Goal: Task Accomplishment & Management: Manage account settings

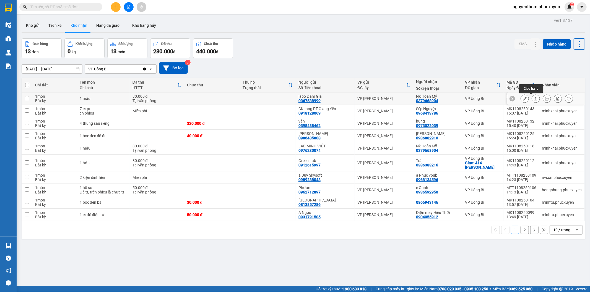
click at [534, 100] on icon at bounding box center [536, 99] width 4 height 4
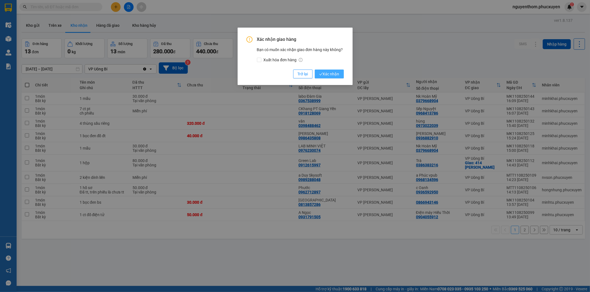
click at [329, 73] on span "Xác nhận" at bounding box center [329, 74] width 20 height 6
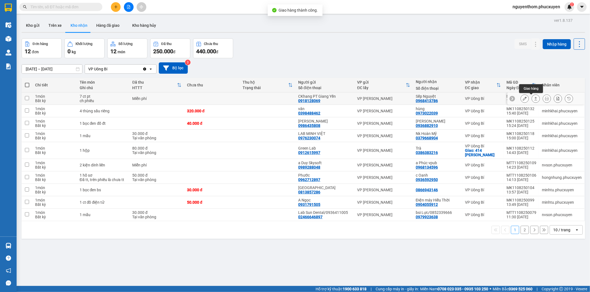
click at [533, 99] on button at bounding box center [536, 99] width 8 height 10
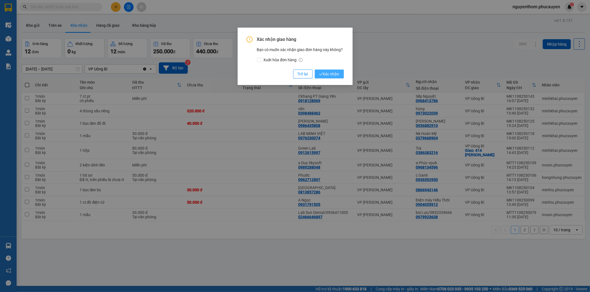
click at [333, 73] on span "Xác nhận" at bounding box center [329, 74] width 20 height 6
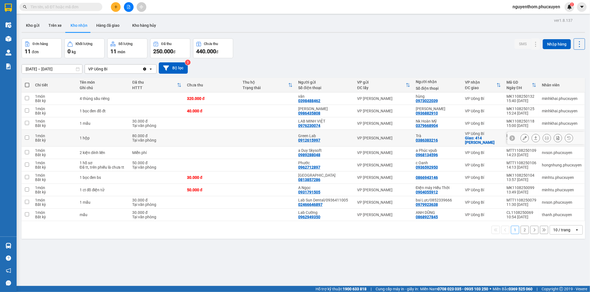
click at [534, 140] on icon at bounding box center [536, 138] width 4 height 4
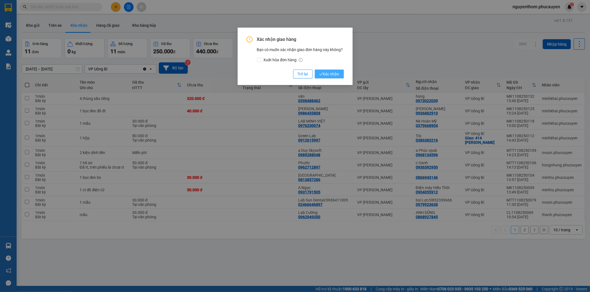
click at [332, 73] on span "Xác nhận" at bounding box center [329, 74] width 20 height 6
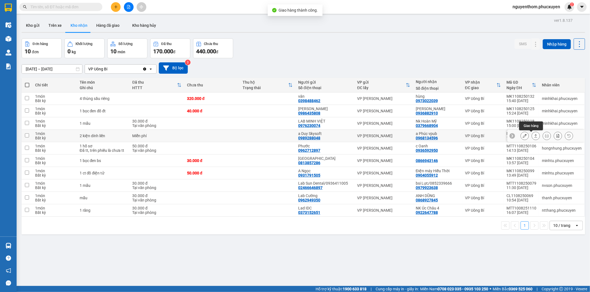
click at [534, 135] on icon at bounding box center [535, 135] width 3 height 3
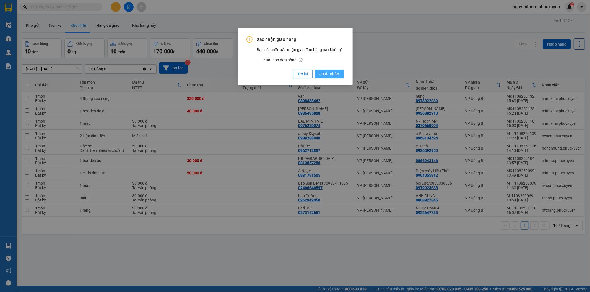
click at [331, 74] on span "Xác nhận" at bounding box center [329, 74] width 20 height 6
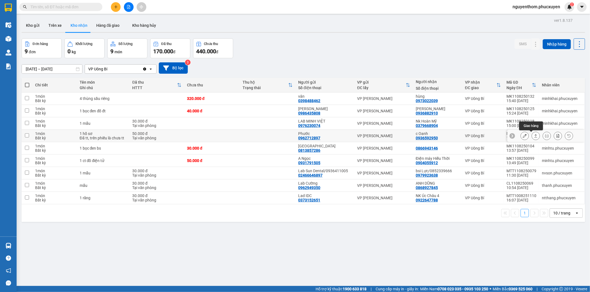
drag, startPoint x: 532, startPoint y: 136, endPoint x: 529, endPoint y: 136, distance: 3.0
click at [534, 136] on icon at bounding box center [536, 136] width 4 height 4
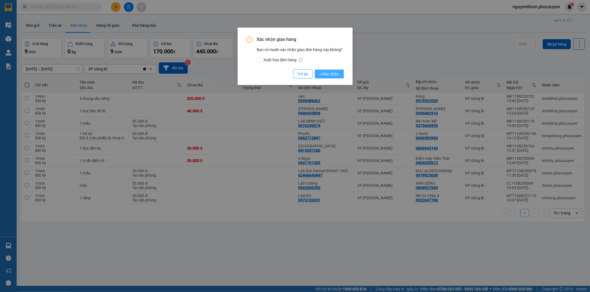
click at [335, 71] on span "Xác nhận" at bounding box center [329, 74] width 20 height 6
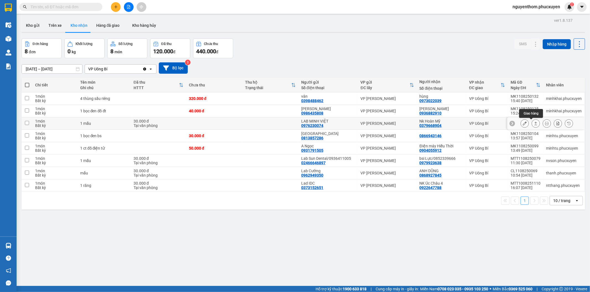
click at [532, 122] on button at bounding box center [536, 124] width 8 height 10
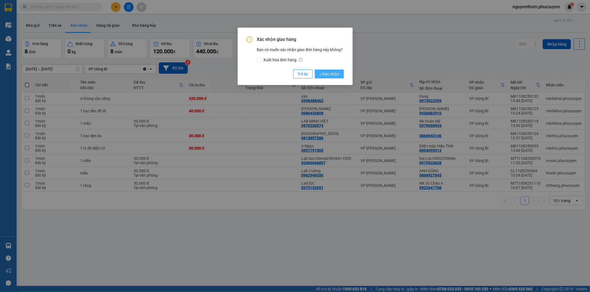
click at [333, 74] on span "Xác nhận" at bounding box center [329, 74] width 20 height 6
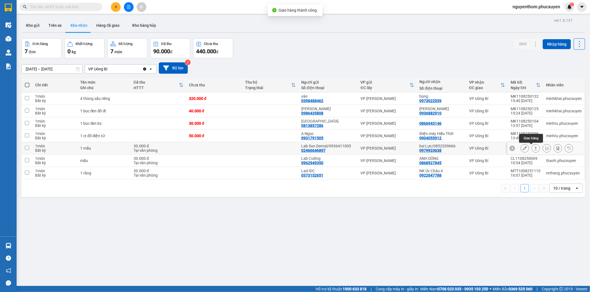
click at [532, 148] on button at bounding box center [536, 149] width 8 height 10
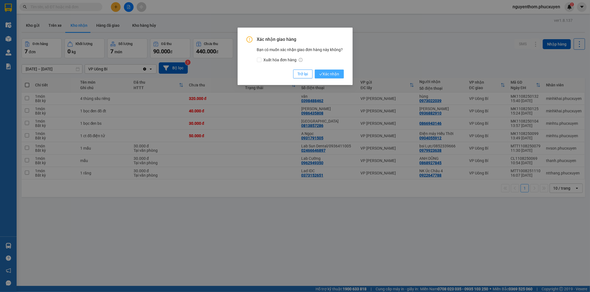
click at [330, 73] on span "Xác nhận" at bounding box center [329, 74] width 20 height 6
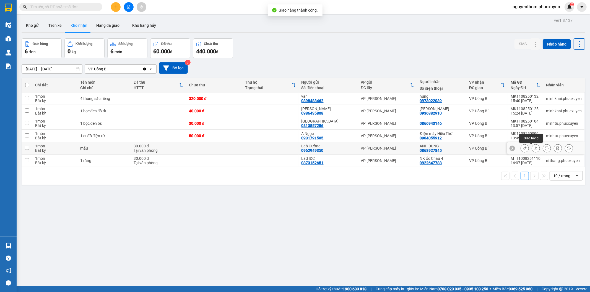
click at [534, 148] on icon at bounding box center [536, 149] width 4 height 4
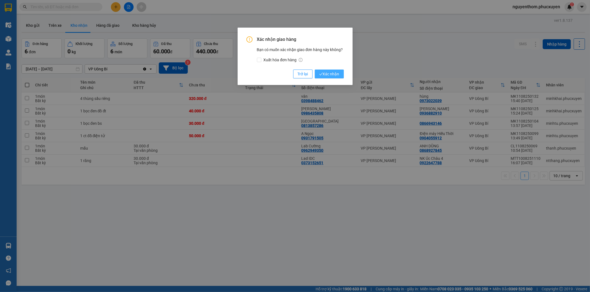
click at [334, 74] on span "Xác nhận" at bounding box center [329, 74] width 20 height 6
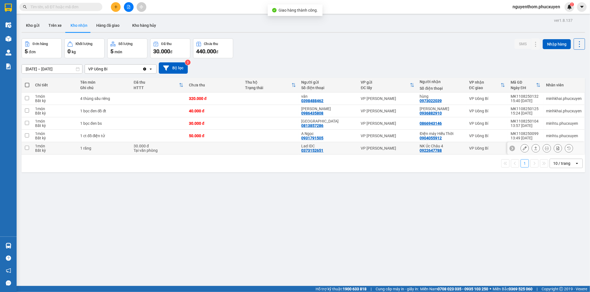
click at [534, 148] on icon at bounding box center [536, 149] width 4 height 4
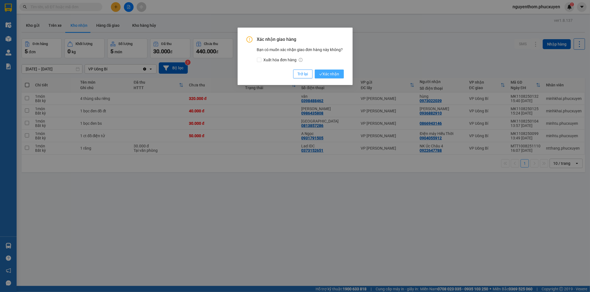
click at [331, 72] on span "Xác nhận" at bounding box center [329, 74] width 20 height 6
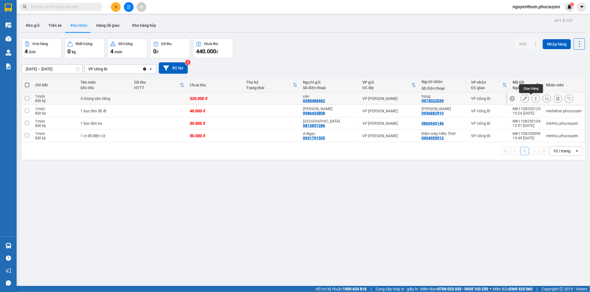
click at [534, 98] on icon at bounding box center [536, 99] width 4 height 4
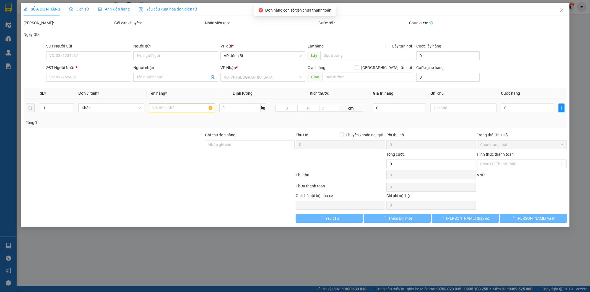
type input "0398488462"
type input "vân"
type input "0973022039"
type input "hùng"
type input "320.000"
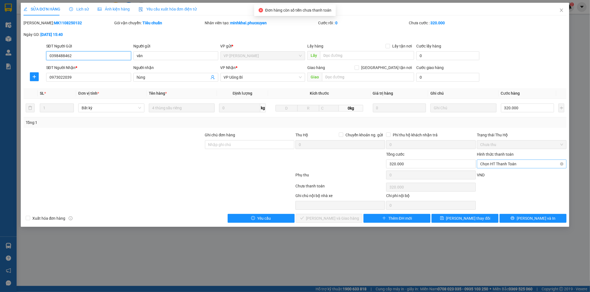
click at [502, 162] on span "Chọn HT Thanh Toán" at bounding box center [521, 164] width 83 height 8
click at [499, 174] on div "Tại văn phòng" at bounding box center [521, 175] width 83 height 6
type input "0"
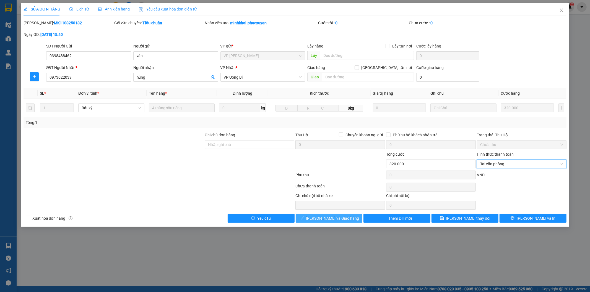
click at [323, 219] on span "[PERSON_NAME] và Giao hàng" at bounding box center [332, 219] width 53 height 6
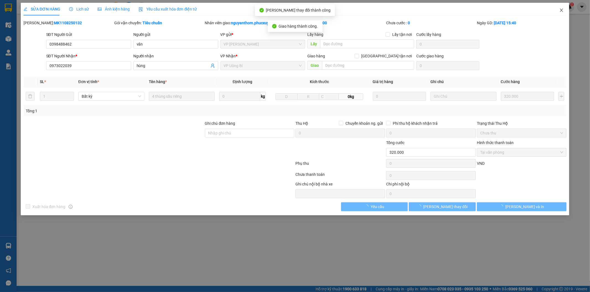
click at [562, 9] on icon "close" at bounding box center [561, 10] width 4 height 4
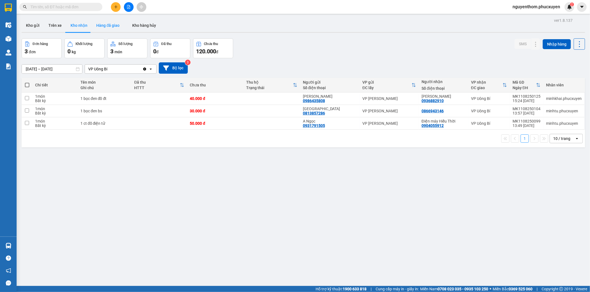
click at [102, 24] on button "Hàng đã giao" at bounding box center [108, 25] width 32 height 13
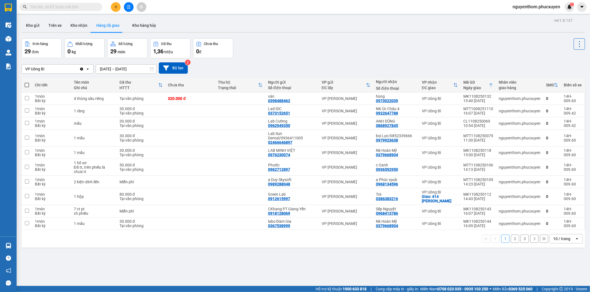
click at [511, 241] on button "2" at bounding box center [515, 239] width 8 height 8
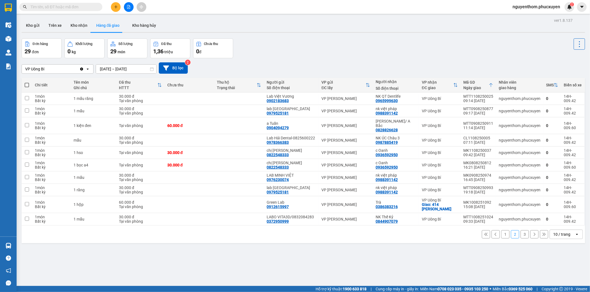
click at [501, 231] on button "1" at bounding box center [505, 235] width 8 height 8
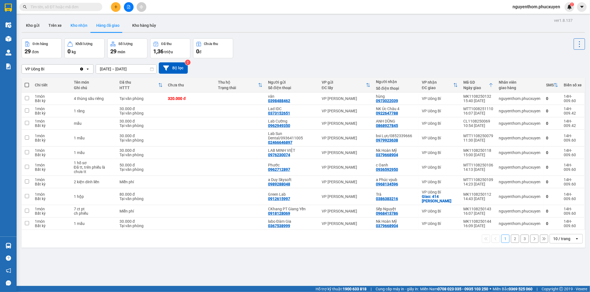
click at [78, 23] on button "Kho nhận" at bounding box center [79, 25] width 26 height 13
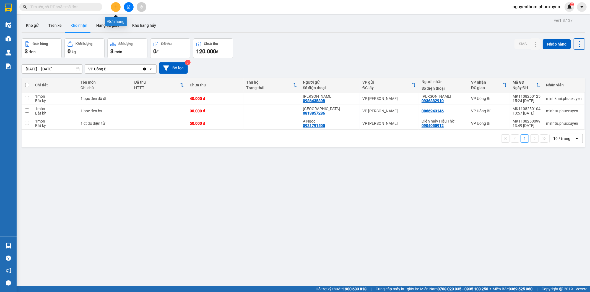
click at [115, 6] on icon "plus" at bounding box center [116, 7] width 4 height 4
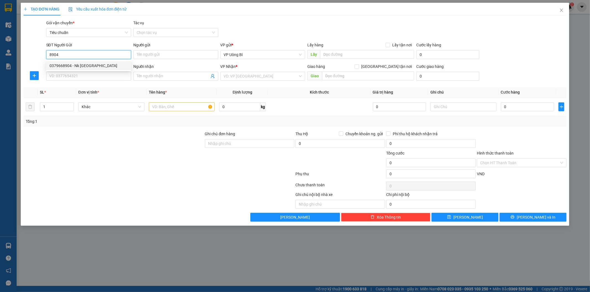
click at [76, 64] on div "0379668904 - Nk [GEOGRAPHIC_DATA]" at bounding box center [88, 66] width 78 height 6
type input "0379668904"
type input "Nk Hoàn Mỹ"
type input "0379668904"
click at [82, 74] on input "SĐT Người Nhận *" at bounding box center [88, 76] width 85 height 9
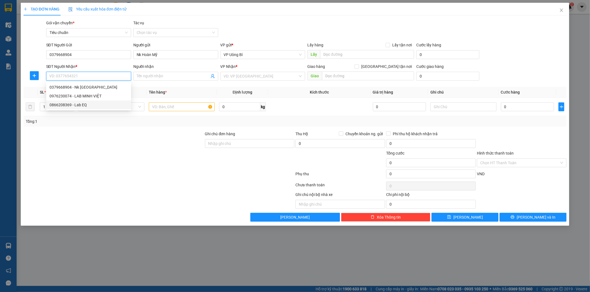
click at [82, 104] on div "0866208369 - Lab EQ" at bounding box center [88, 105] width 78 height 6
type input "0866208369"
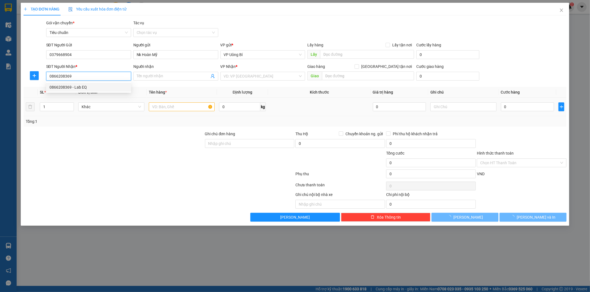
type input "Lab EQ"
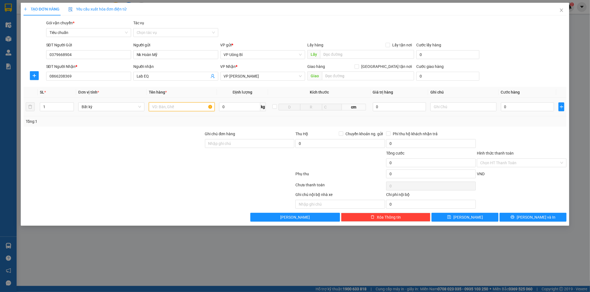
click at [181, 110] on input "text" at bounding box center [182, 107] width 66 height 9
type input "mẫu r"
type input "3"
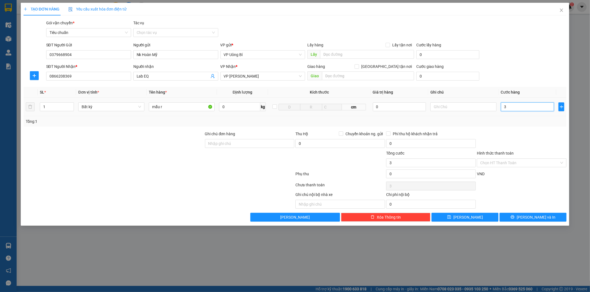
type input "30"
type input "30.000"
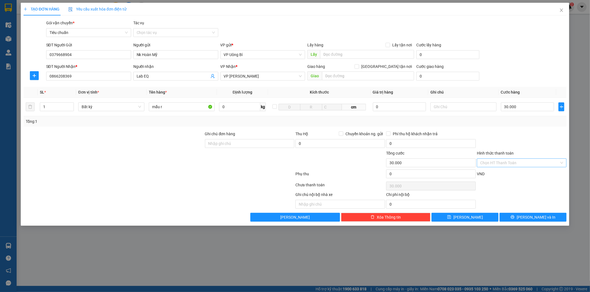
click at [500, 164] on input "Hình thức thanh toán" at bounding box center [519, 163] width 79 height 8
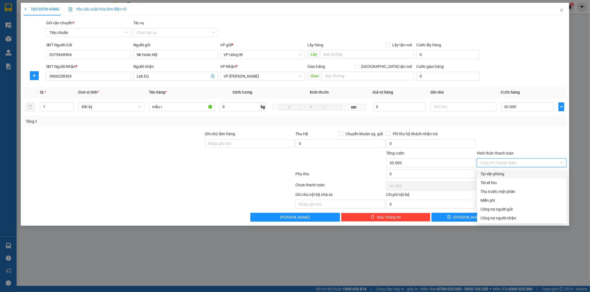
click at [502, 175] on div "Tại văn phòng" at bounding box center [521, 174] width 83 height 6
type input "0"
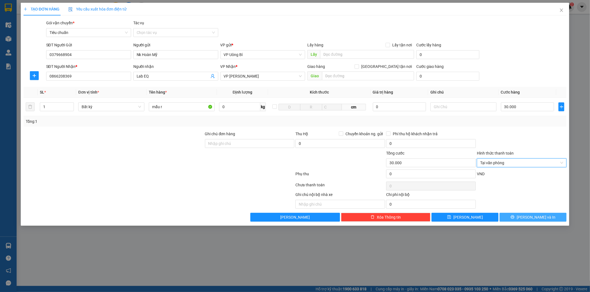
click at [527, 217] on button "[PERSON_NAME] và In" at bounding box center [532, 217] width 67 height 9
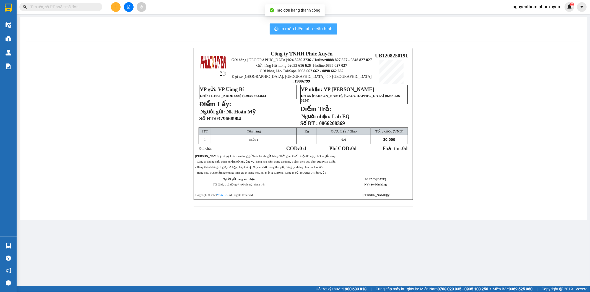
click at [302, 28] on span "In mẫu biên lai tự cấu hình" at bounding box center [307, 28] width 52 height 7
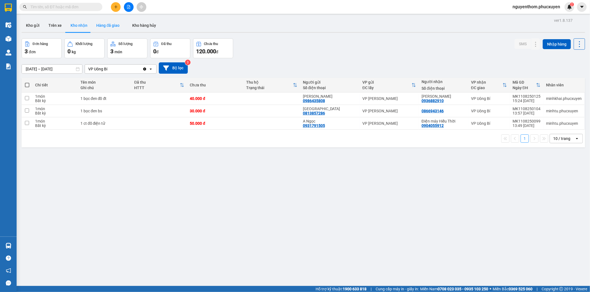
click at [108, 25] on button "Hàng đã giao" at bounding box center [108, 25] width 32 height 13
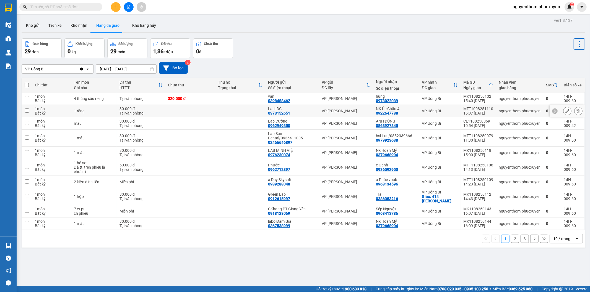
click at [214, 109] on td at bounding box center [190, 111] width 50 height 12
checkbox input "true"
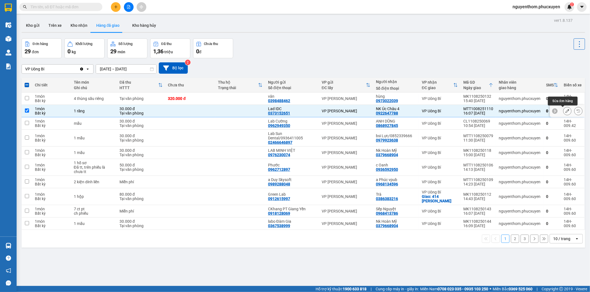
click at [565, 111] on icon at bounding box center [567, 111] width 4 height 4
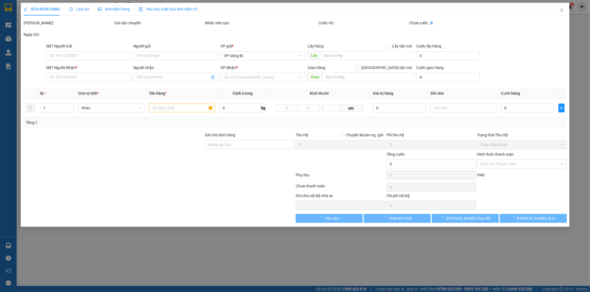
type input "0373152651"
type input "Lad IDC"
type input "0922647788"
type input "NK Úc Châu 4"
type input "30.000"
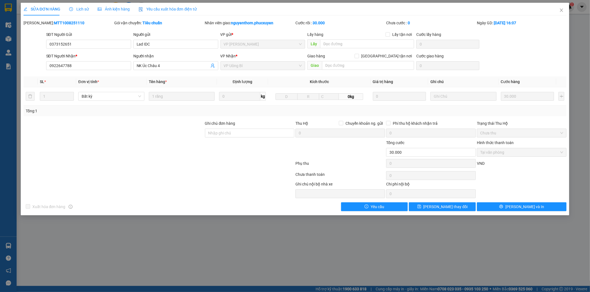
click at [80, 9] on span "Lịch sử" at bounding box center [79, 9] width 20 height 4
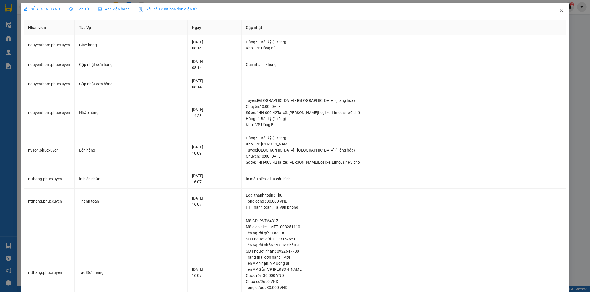
click at [559, 8] on icon "close" at bounding box center [561, 10] width 4 height 4
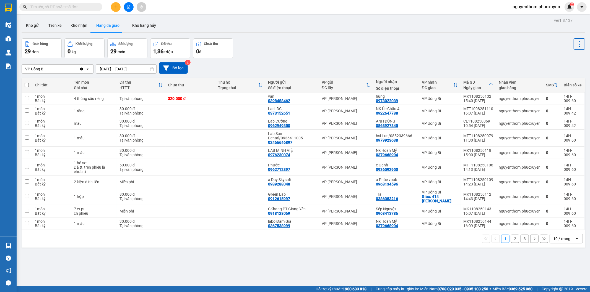
click at [275, 51] on div "Đơn hàng 29 đơn Khối lượng 0 kg Số lượng 29 món Đã thu 1,36 triệu Chưa thu 0 đ" at bounding box center [303, 48] width 563 height 20
click at [115, 7] on icon "plus" at bounding box center [115, 7] width 3 height 0
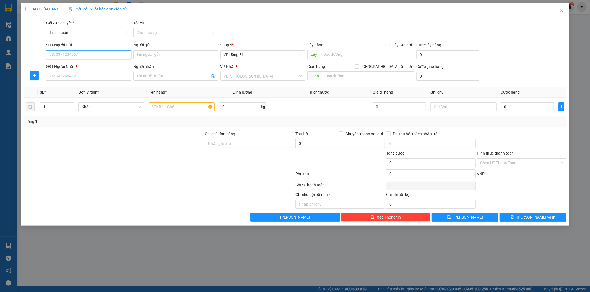
click at [76, 53] on input "SĐT Người Gửi" at bounding box center [88, 54] width 85 height 9
type input "6"
type input "0964666911"
click at [163, 56] on input "Người gửi" at bounding box center [175, 54] width 85 height 9
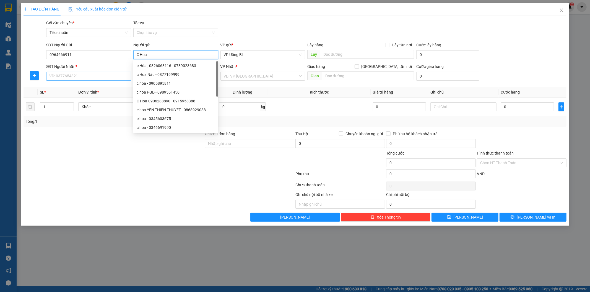
type input "C Hoa"
click at [125, 76] on input "SĐT Người Nhận *" at bounding box center [88, 76] width 85 height 9
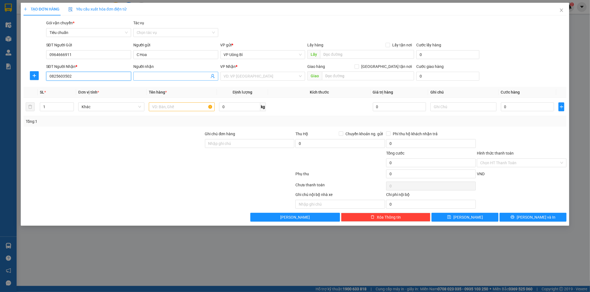
type input "0825603502"
click at [191, 73] on input "Người nhận" at bounding box center [173, 76] width 73 height 6
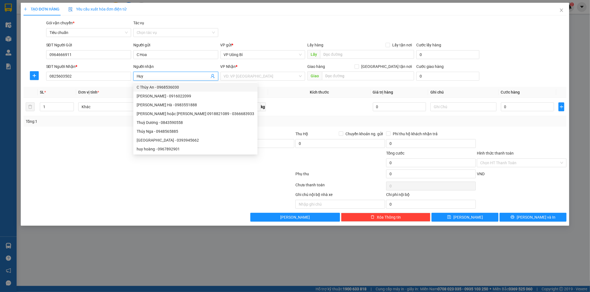
type input "Huy"
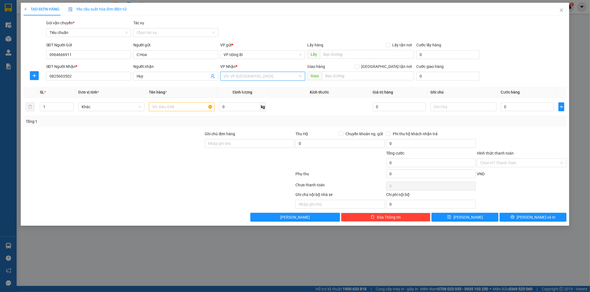
click at [287, 75] on input "search" at bounding box center [261, 76] width 74 height 8
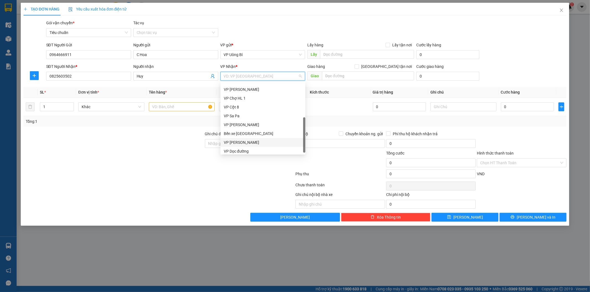
click at [245, 142] on div "VP [PERSON_NAME]" at bounding box center [263, 143] width 78 height 6
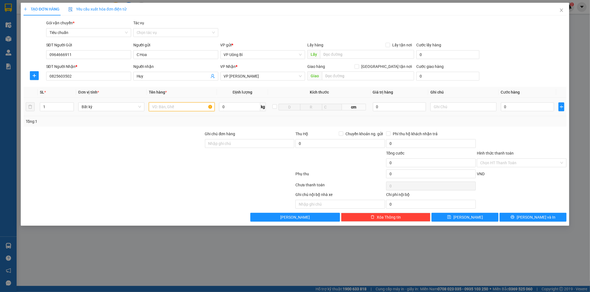
click at [182, 108] on input "text" at bounding box center [182, 107] width 66 height 9
type input "hồ sơ"
type input "6"
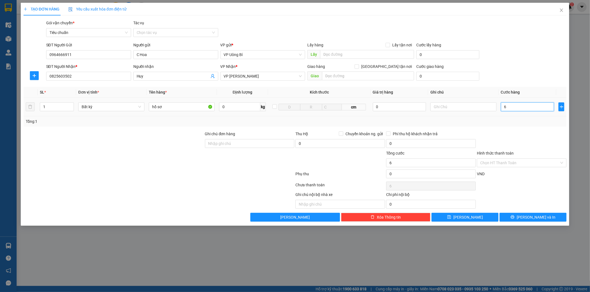
type input "0"
type input "03"
type input "3"
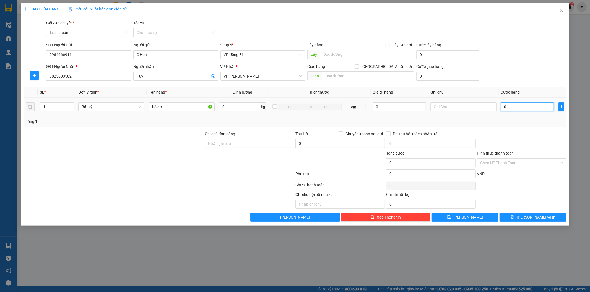
type input "3"
type input "030"
type input "30"
type input "30.000"
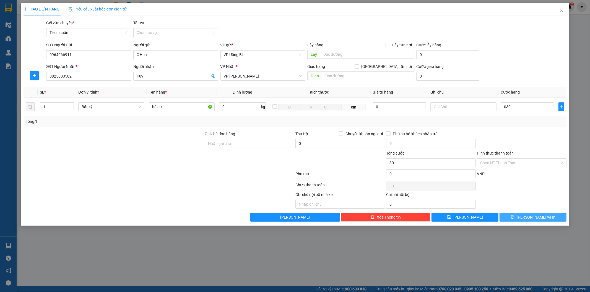
type input "30.000"
click at [527, 216] on button "[PERSON_NAME] và In" at bounding box center [532, 217] width 67 height 9
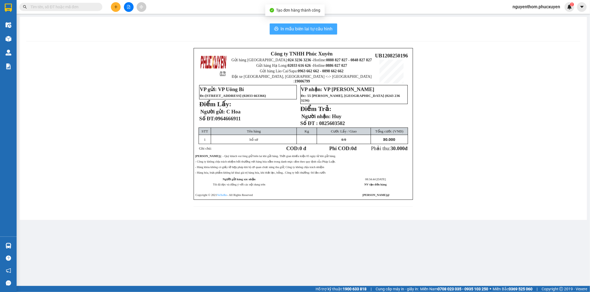
click at [305, 31] on span "In mẫu biên lai tự cấu hình" at bounding box center [307, 28] width 52 height 7
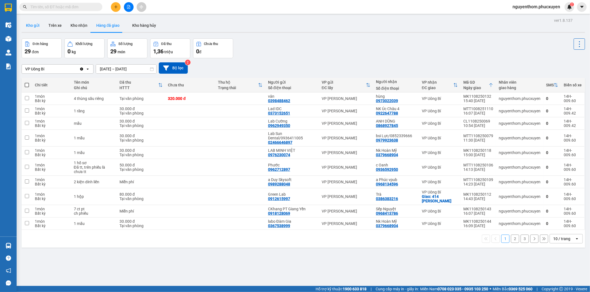
click at [26, 22] on button "Kho gửi" at bounding box center [33, 25] width 22 height 13
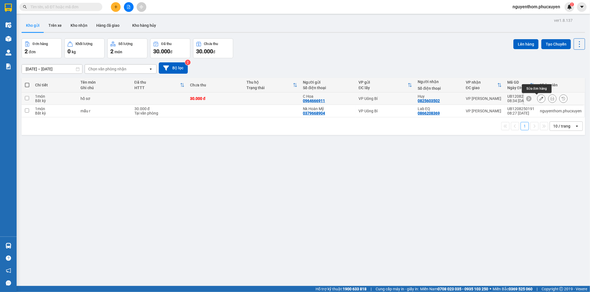
click at [539, 97] on icon at bounding box center [541, 99] width 4 height 4
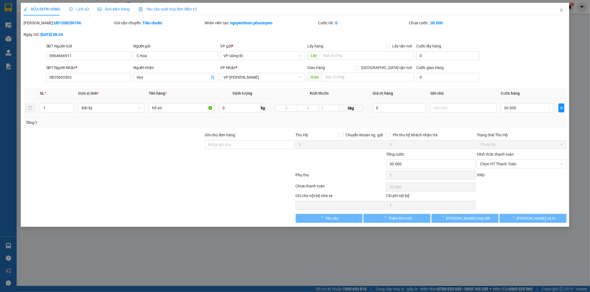
type input "0964666911"
type input "C Hoa"
type input "0825603502"
type input "Huy"
type input "30.000"
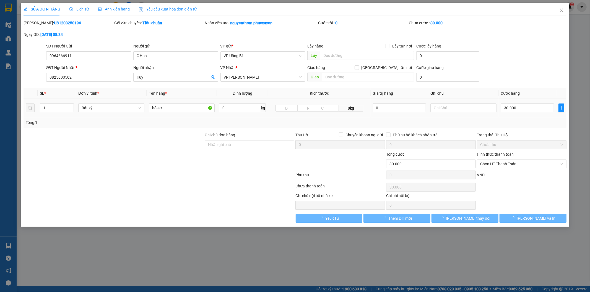
type input "30.000"
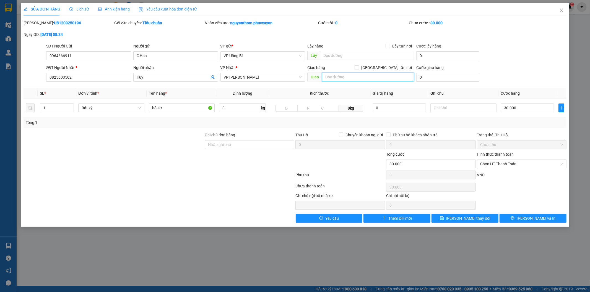
click at [347, 77] on input "text" at bounding box center [368, 77] width 92 height 9
type input "Tòa N04B - T2 [PERSON_NAME]"
click at [253, 201] on div at bounding box center [238, 201] width 113 height 17
click at [477, 218] on span "[PERSON_NAME] thay đổi" at bounding box center [468, 219] width 44 height 6
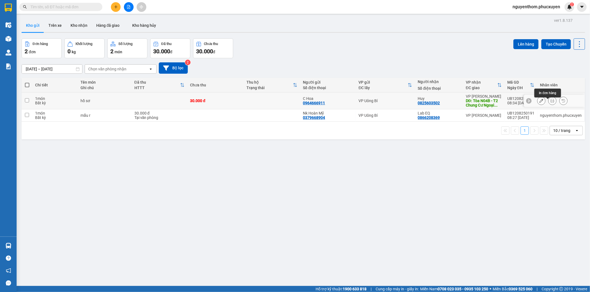
click at [550, 103] on button at bounding box center [552, 101] width 8 height 10
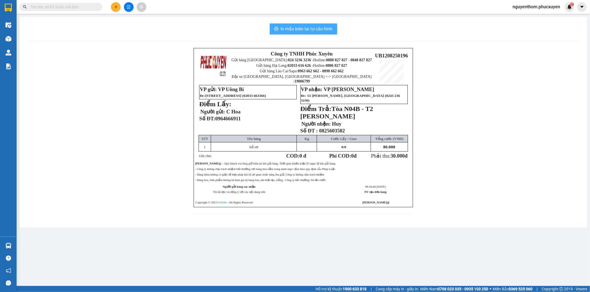
click at [307, 29] on span "In mẫu biên lai tự cấu hình" at bounding box center [307, 28] width 52 height 7
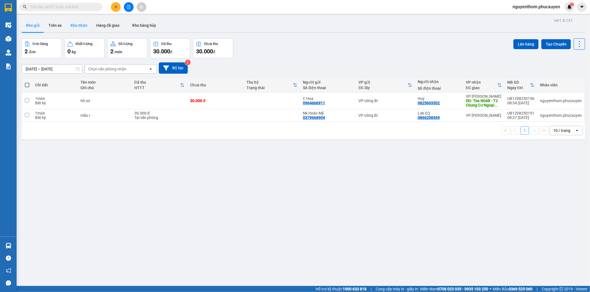
click at [82, 27] on button "Kho nhận" at bounding box center [79, 25] width 26 height 13
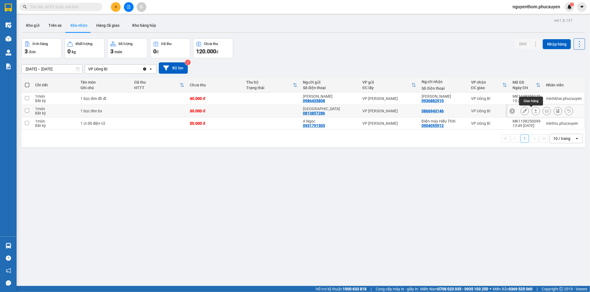
click at [534, 111] on icon at bounding box center [535, 110] width 3 height 3
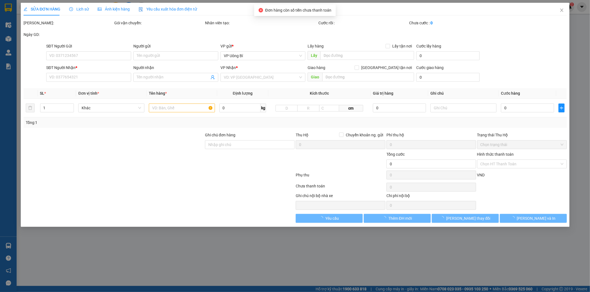
type input "0813857286"
type input "[GEOGRAPHIC_DATA]"
type input "0866943146"
type input "30.000"
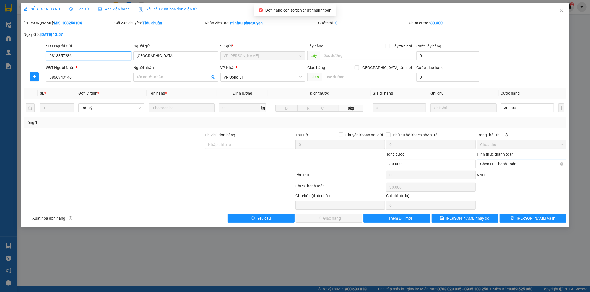
click at [520, 163] on span "Chọn HT Thanh Toán" at bounding box center [521, 164] width 83 height 8
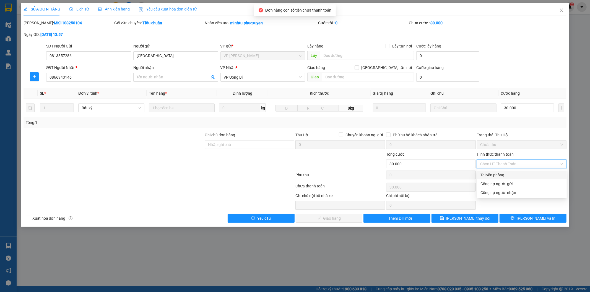
click at [511, 172] on div "Tại văn phòng" at bounding box center [521, 175] width 83 height 6
type input "0"
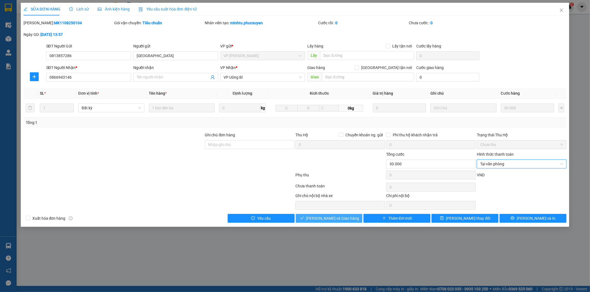
click at [335, 219] on span "[PERSON_NAME] và Giao hàng" at bounding box center [332, 219] width 53 height 6
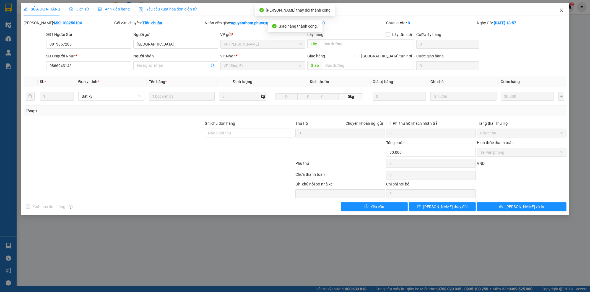
click at [560, 9] on icon "close" at bounding box center [561, 10] width 4 height 4
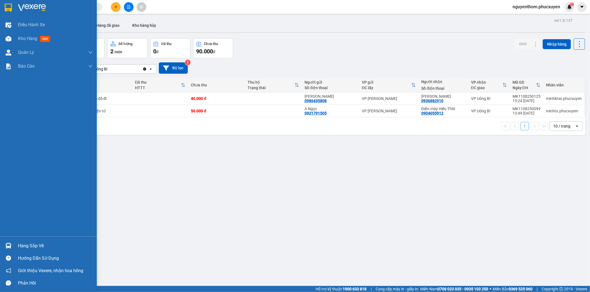
drag, startPoint x: 22, startPoint y: 245, endPoint x: 21, endPoint y: 236, distance: 9.2
click at [22, 245] on div "Hàng sắp về" at bounding box center [55, 246] width 75 height 8
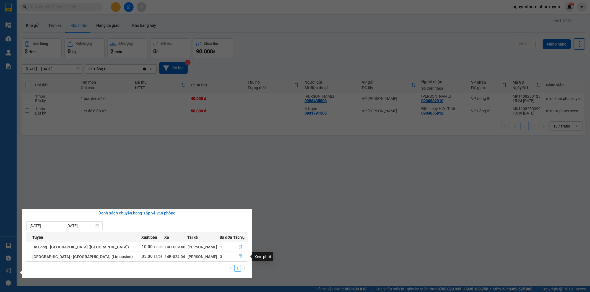
click at [238, 257] on icon "file-done" at bounding box center [240, 257] width 4 height 4
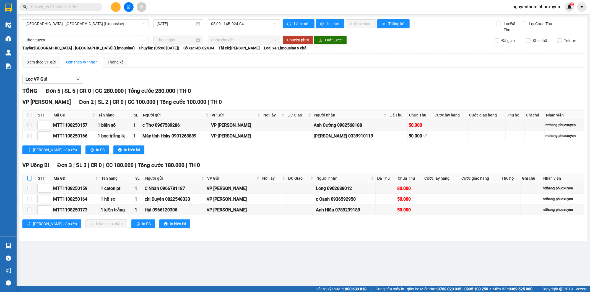
click at [27, 179] on th at bounding box center [30, 178] width 14 height 9
click at [29, 179] on input "checkbox" at bounding box center [29, 178] width 4 height 4
checkbox input "true"
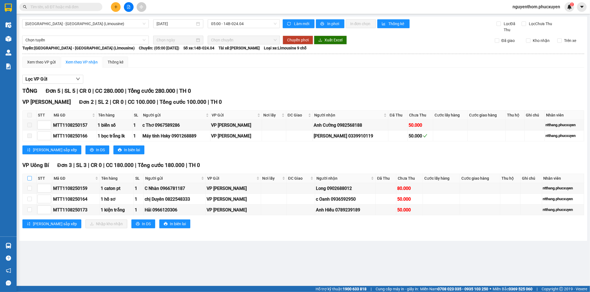
checkbox input "true"
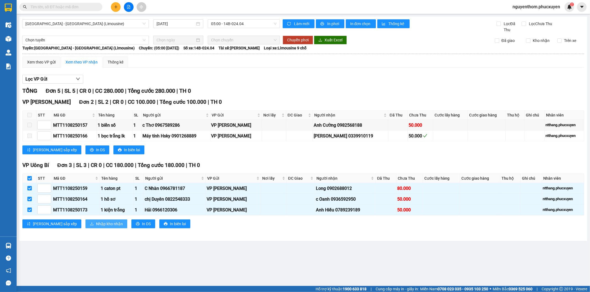
click at [96, 223] on span "Nhập kho nhận" at bounding box center [109, 224] width 27 height 6
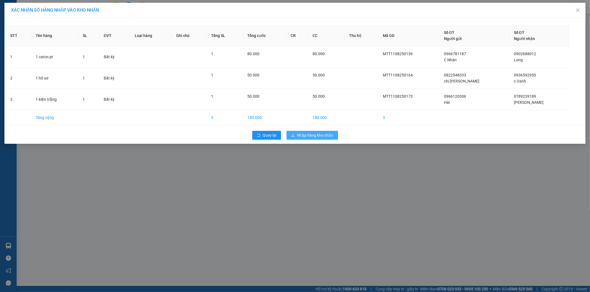
click at [326, 136] on span "Nhập hàng kho nhận" at bounding box center [315, 135] width 36 height 6
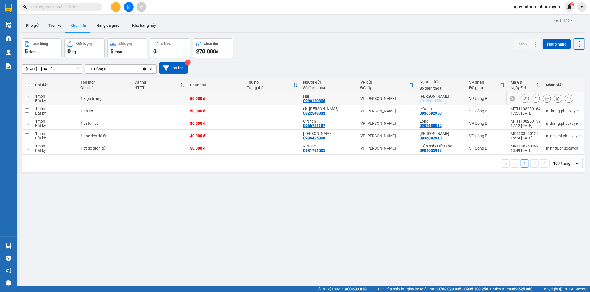
drag, startPoint x: 415, startPoint y: 101, endPoint x: 447, endPoint y: 101, distance: 31.8
click at [447, 101] on td "Anh Hiếu 0789239189" at bounding box center [441, 99] width 49 height 12
checkbox input "true"
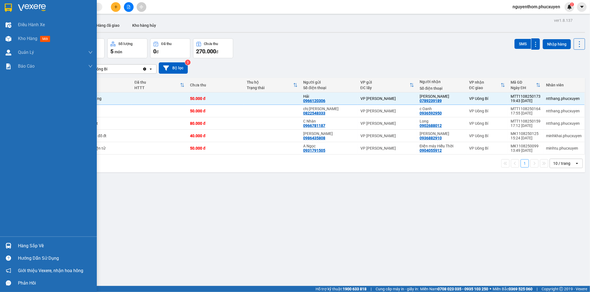
click at [14, 245] on div "Hàng sắp về" at bounding box center [48, 246] width 97 height 12
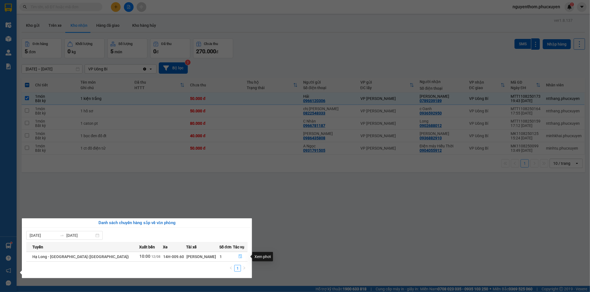
click at [239, 257] on icon "file-done" at bounding box center [240, 257] width 3 height 4
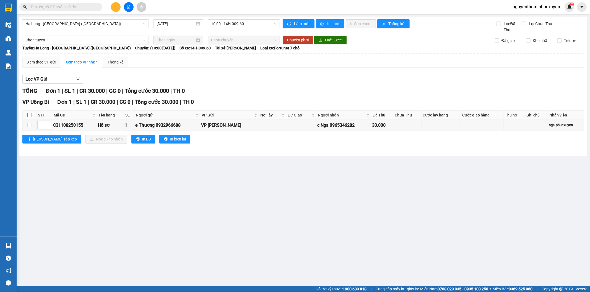
click at [31, 116] on input "checkbox" at bounding box center [29, 115] width 4 height 4
checkbox input "true"
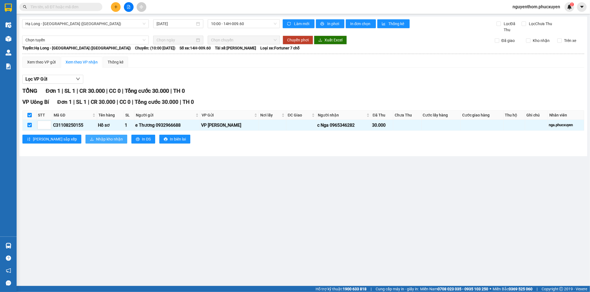
click at [96, 138] on span "Nhập kho nhận" at bounding box center [109, 139] width 27 height 6
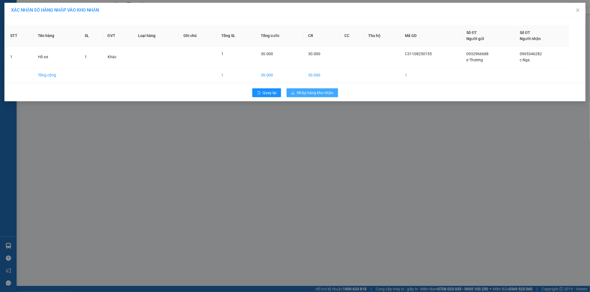
click at [317, 92] on span "Nhập hàng kho nhận" at bounding box center [315, 93] width 36 height 6
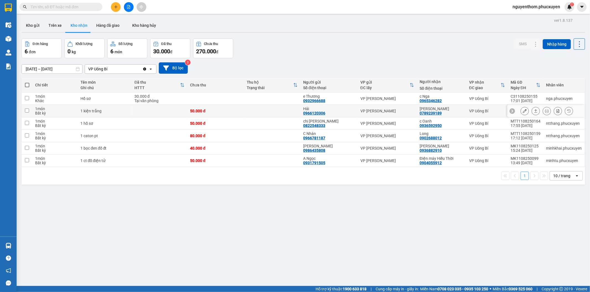
drag, startPoint x: 325, startPoint y: 114, endPoint x: 331, endPoint y: 115, distance: 6.5
click at [325, 114] on div "Hải 0966120306" at bounding box center [329, 111] width 52 height 9
checkbox input "true"
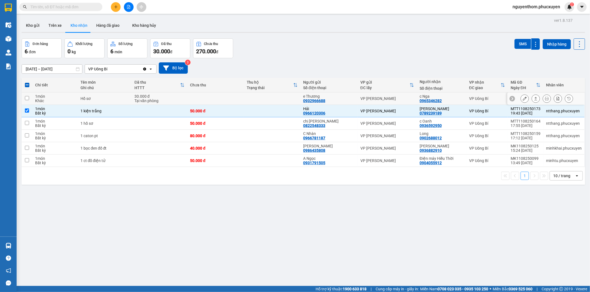
click at [417, 98] on td "c Nga 0965346282" at bounding box center [441, 99] width 49 height 12
checkbox input "true"
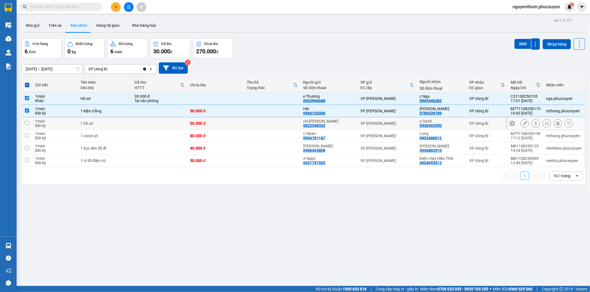
click at [413, 123] on div "VP [PERSON_NAME]" at bounding box center [387, 123] width 54 height 4
checkbox input "true"
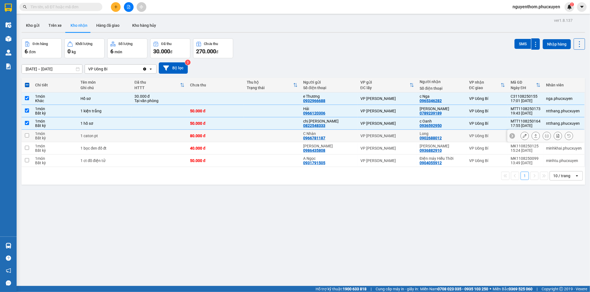
click at [400, 136] on div "VP [PERSON_NAME]" at bounding box center [387, 136] width 54 height 4
checkbox input "true"
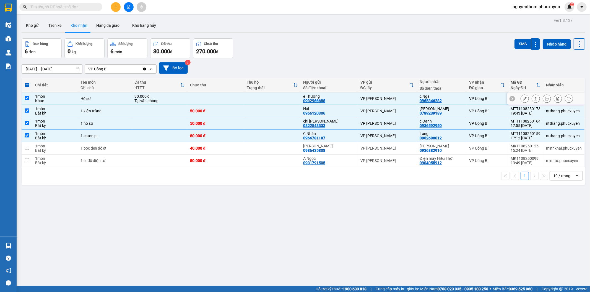
click at [409, 96] on div "VP [PERSON_NAME]" at bounding box center [387, 98] width 54 height 4
checkbox input "false"
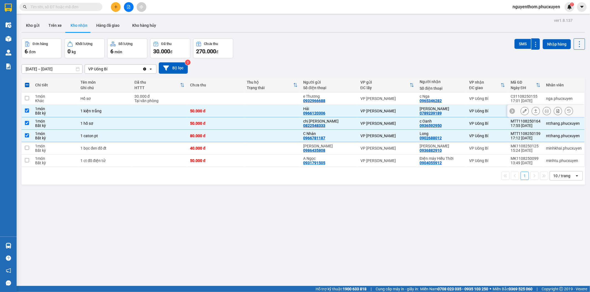
drag, startPoint x: 411, startPoint y: 107, endPoint x: 412, endPoint y: 117, distance: 10.4
click at [411, 107] on td "VP [PERSON_NAME]" at bounding box center [386, 111] width 59 height 12
checkbox input "false"
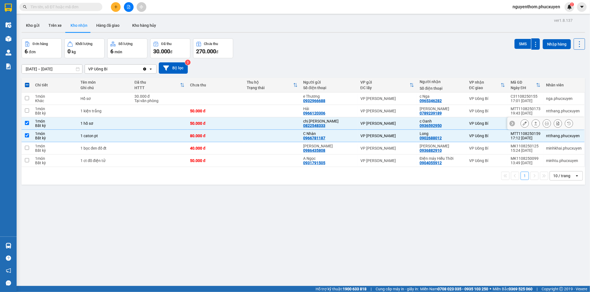
click at [412, 119] on td "VP [PERSON_NAME]" at bounding box center [386, 123] width 59 height 12
checkbox input "false"
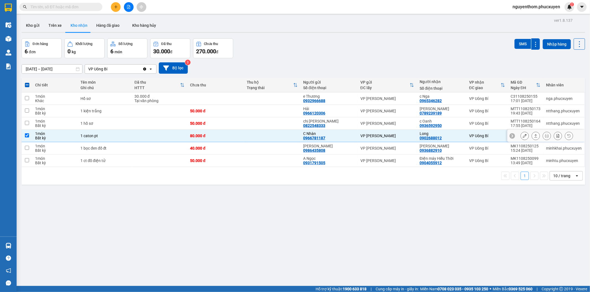
drag, startPoint x: 410, startPoint y: 131, endPoint x: 412, endPoint y: 140, distance: 8.9
click at [410, 132] on td "VP [PERSON_NAME]" at bounding box center [386, 136] width 59 height 12
checkbox input "false"
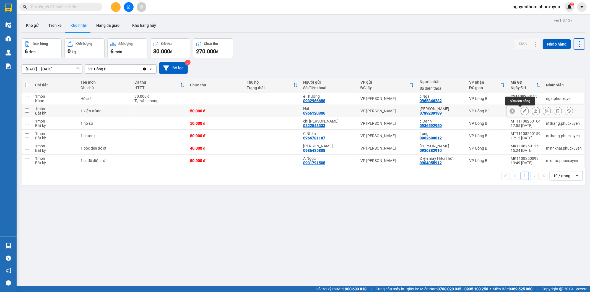
click at [522, 111] on icon at bounding box center [524, 111] width 4 height 4
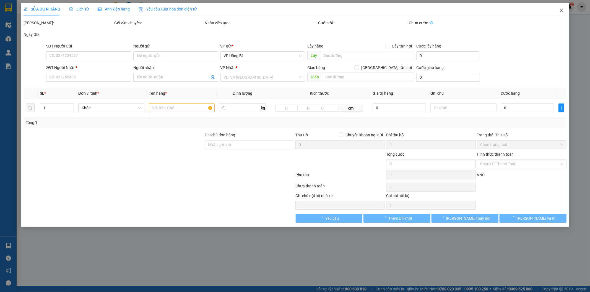
click at [561, 10] on icon "close" at bounding box center [561, 10] width 3 height 3
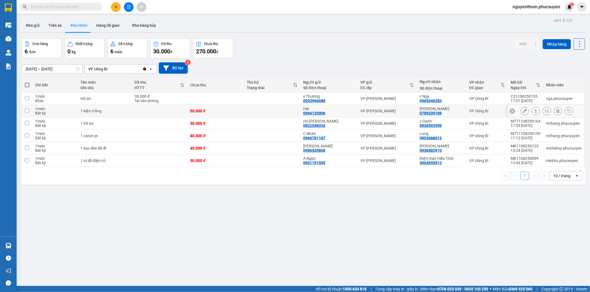
click at [544, 111] on button at bounding box center [547, 111] width 8 height 10
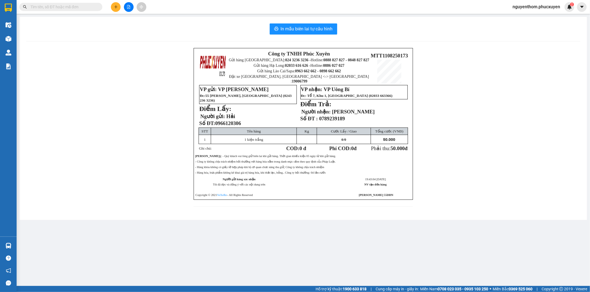
click at [117, 5] on icon "plus" at bounding box center [116, 7] width 4 height 4
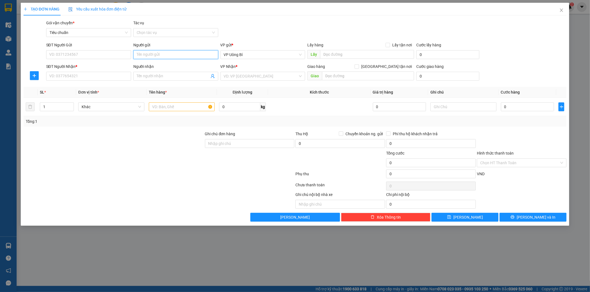
click at [170, 57] on input "Người gửi" at bounding box center [175, 54] width 85 height 9
type input "[PERSON_NAME]"
click at [160, 77] on input "Người nhận" at bounding box center [173, 76] width 73 height 6
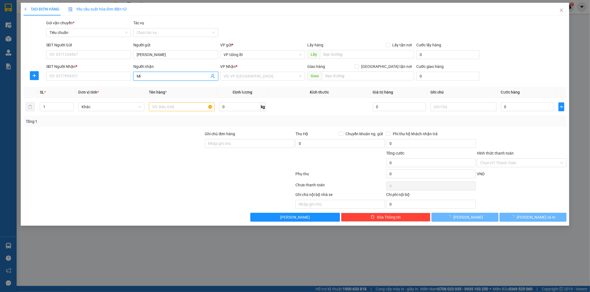
type input "Mít"
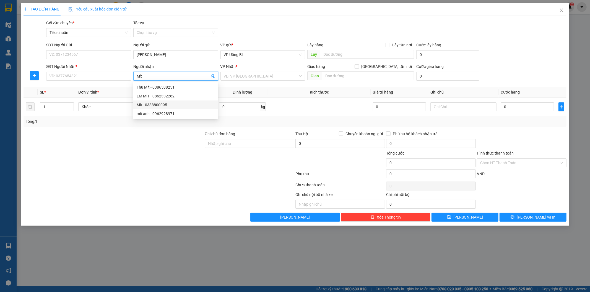
click at [160, 104] on div "Mít - 0388800095" at bounding box center [176, 105] width 78 height 6
type input "0388800095"
type input "Mít"
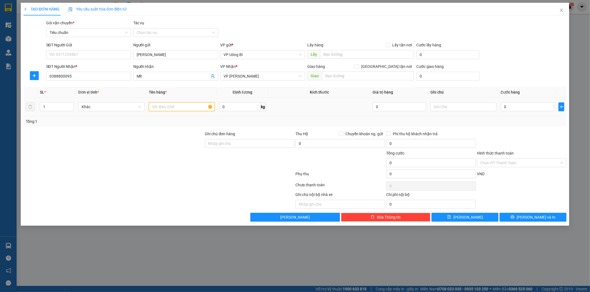
click at [186, 109] on input "text" at bounding box center [182, 107] width 66 height 9
type input "1 hộp nhựa máy post"
click at [519, 163] on input "Hình thức thanh toán" at bounding box center [519, 163] width 79 height 8
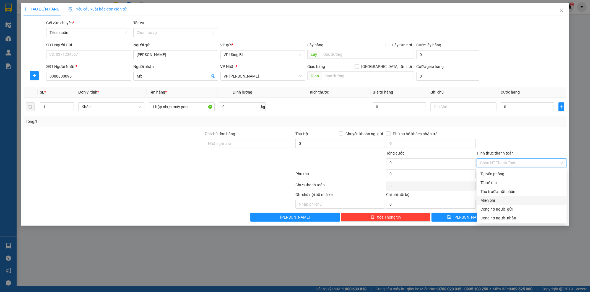
click at [498, 200] on div "Miễn phí" at bounding box center [521, 201] width 83 height 6
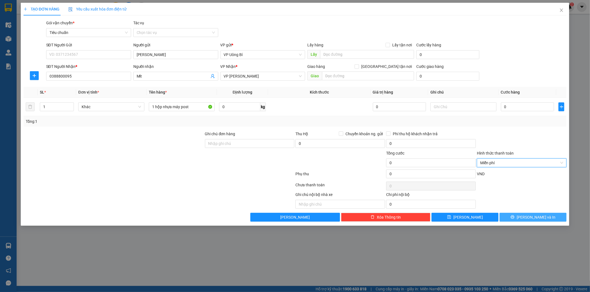
click at [528, 219] on span "[PERSON_NAME] và In" at bounding box center [535, 218] width 39 height 6
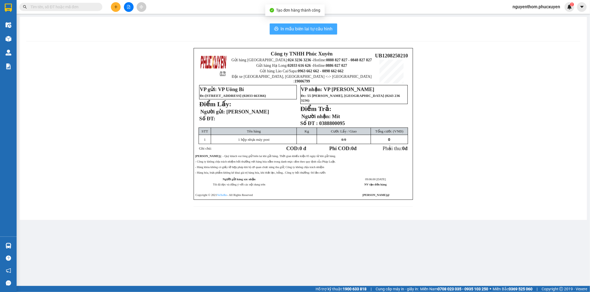
click at [300, 27] on span "In mẫu biên lai tự cấu hình" at bounding box center [307, 28] width 52 height 7
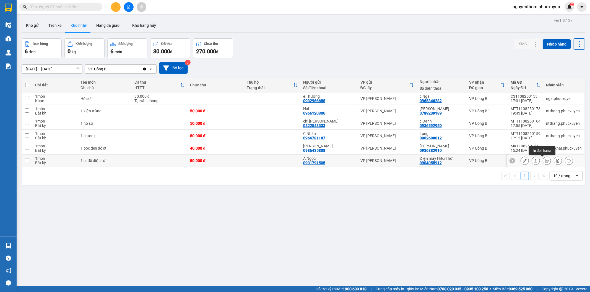
click at [545, 160] on icon at bounding box center [547, 161] width 4 height 4
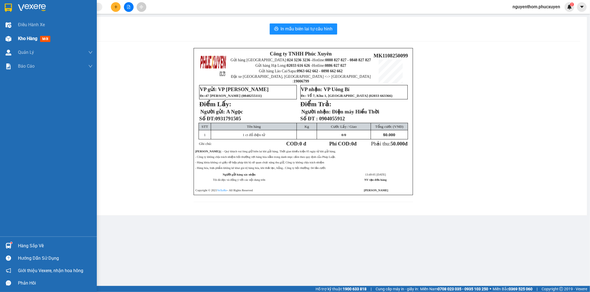
click at [33, 36] on span "Kho hàng" at bounding box center [27, 38] width 19 height 5
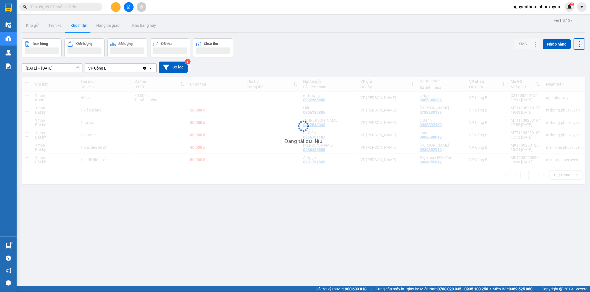
click at [86, 7] on input "text" at bounding box center [62, 7] width 65 height 6
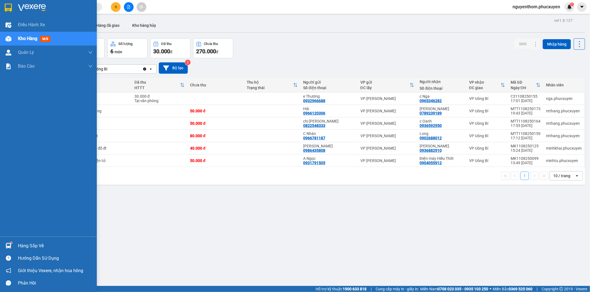
click at [7, 246] on img at bounding box center [9, 246] width 6 height 6
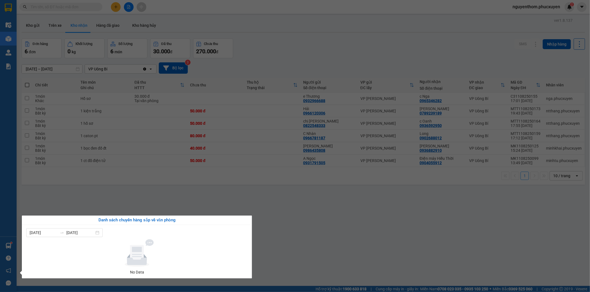
click at [288, 245] on section "Kết quả tìm kiếm ( 0 ) Bộ lọc No Data nguyenthom.phucxuyen 2 Điều hành xe Kho h…" at bounding box center [295, 146] width 590 height 292
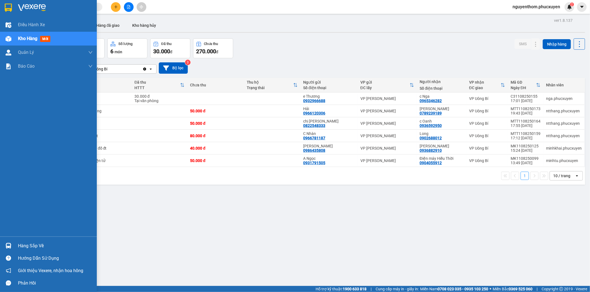
click at [10, 247] on img at bounding box center [9, 246] width 6 height 6
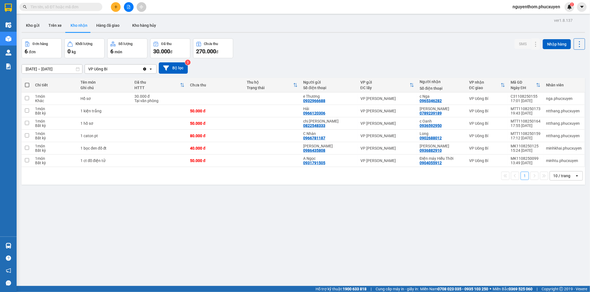
click at [300, 240] on section "Kết quả tìm kiếm ( 0 ) Bộ lọc No Data nguyenthom.phucxuyen 2 Điều hành xe Kho h…" at bounding box center [295, 146] width 590 height 292
click at [341, 59] on div "[DATE] – [DATE] Press the down arrow key to interact with the calendar and sele…" at bounding box center [303, 68] width 563 height 20
drag, startPoint x: 290, startPoint y: 56, endPoint x: 230, endPoint y: 14, distance: 73.2
click at [289, 56] on div "Đơn hàng 6 đơn Khối lượng 0 kg Số lượng 6 món Đã thu 30.000 đ Chưa thu 270.000 …" at bounding box center [303, 48] width 563 height 20
click at [116, 7] on icon "plus" at bounding box center [116, 7] width 4 height 4
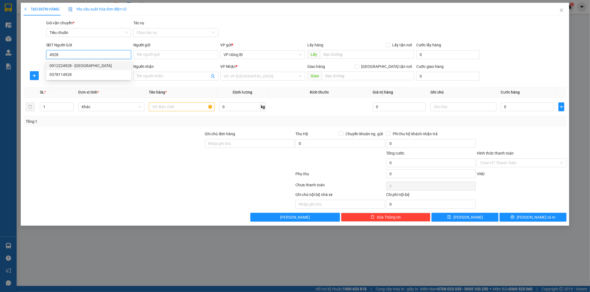
click at [82, 64] on div "0912224928 - [GEOGRAPHIC_DATA]" at bounding box center [88, 66] width 78 height 6
type input "0912224928"
type input "[PERSON_NAME]"
type input "0912224928"
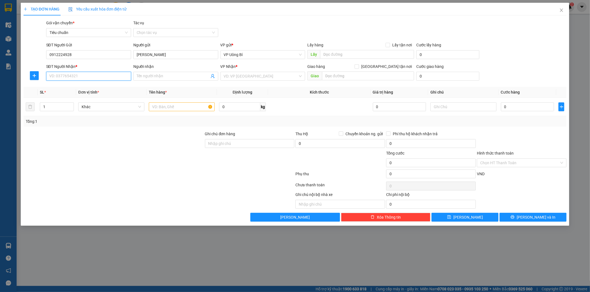
click at [104, 76] on input "SĐT Người Nhận *" at bounding box center [88, 76] width 85 height 9
click at [89, 87] on div "0866571707 - nk smile/0918586555" at bounding box center [88, 87] width 78 height 6
type input "0866571707"
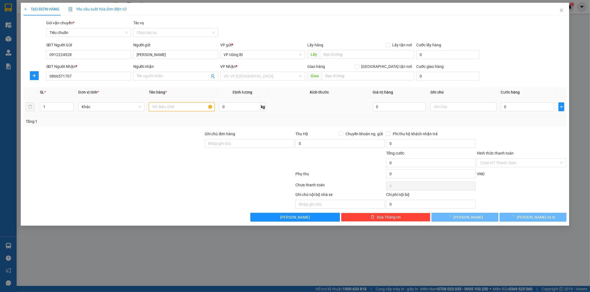
click at [181, 108] on input "text" at bounding box center [182, 107] width 66 height 9
type input "nk smile/0918586555"
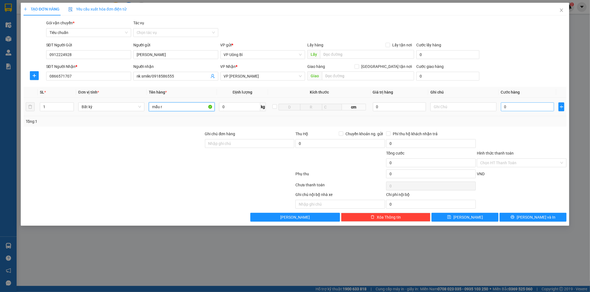
type input "mẫu r"
click at [546, 106] on input "0" at bounding box center [527, 107] width 53 height 9
type input "3"
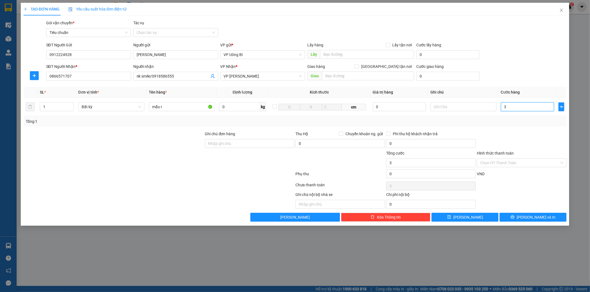
type input "30"
type input "30.000"
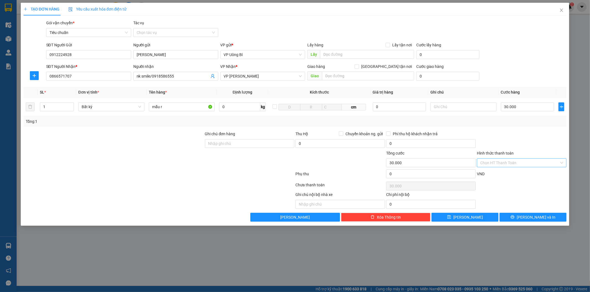
click at [512, 162] on input "Hình thức thanh toán" at bounding box center [519, 163] width 79 height 8
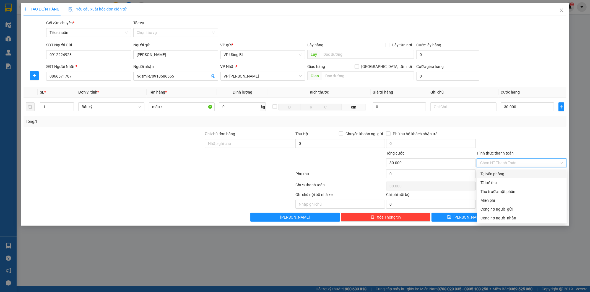
click at [501, 172] on div "Tại văn phòng" at bounding box center [521, 174] width 83 height 6
type input "0"
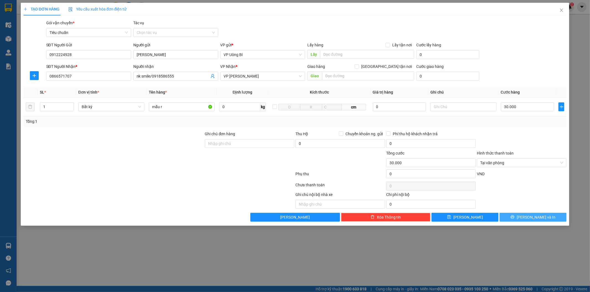
click at [532, 216] on span "[PERSON_NAME] và In" at bounding box center [535, 218] width 39 height 6
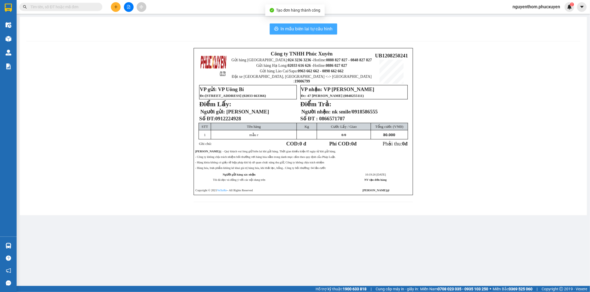
click at [306, 28] on span "In mẫu biên lai tự cấu hình" at bounding box center [307, 28] width 52 height 7
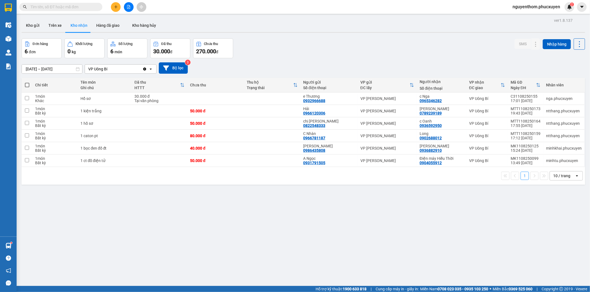
click at [114, 7] on icon "plus" at bounding box center [116, 7] width 4 height 4
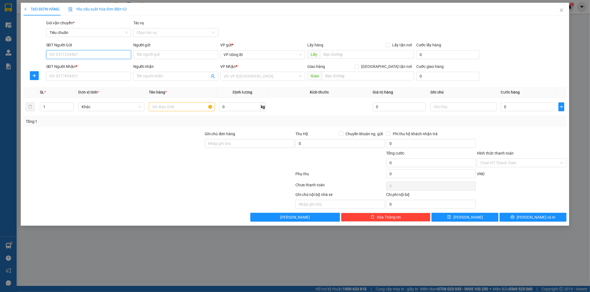
click at [109, 53] on input "SĐT Người Gửi" at bounding box center [88, 54] width 85 height 9
click at [93, 67] on div "0353647969 - MẸ [PERSON_NAME]" at bounding box center [88, 66] width 78 height 6
type input "0353647969"
type input "MẸ [PERSON_NAME]"
type input "0353647969"
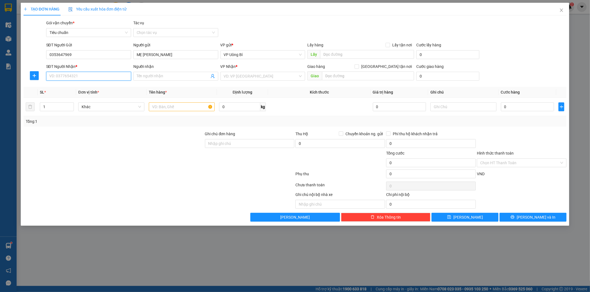
click at [98, 76] on input "SĐT Người Nhận *" at bounding box center [88, 76] width 85 height 9
click at [93, 87] on div "0967042401 - [PERSON_NAME]" at bounding box center [88, 87] width 78 height 6
type input "0967042401"
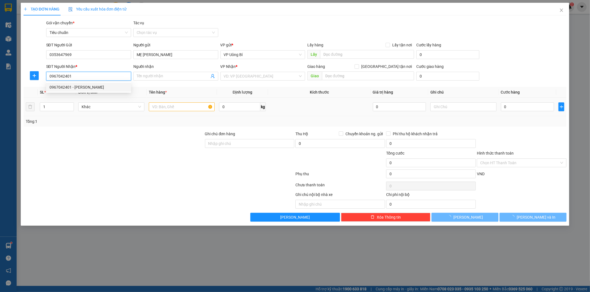
type input "C Huyền"
checkbox input "true"
type input "99 Hồ Ba Mẫu"
type input "50.000"
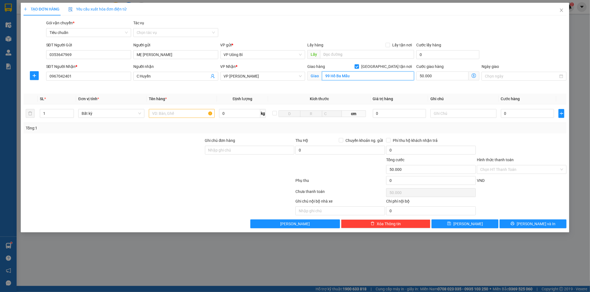
click at [352, 76] on input "99 Hồ Ba Mẫu" at bounding box center [368, 76] width 92 height 9
click at [346, 76] on input "11 [PERSON_NAME]" at bounding box center [368, 76] width 92 height 9
type input "11 [PERSON_NAME]"
click at [190, 115] on input "text" at bounding box center [182, 113] width 66 height 9
type input "1 xốp đồ ăn"
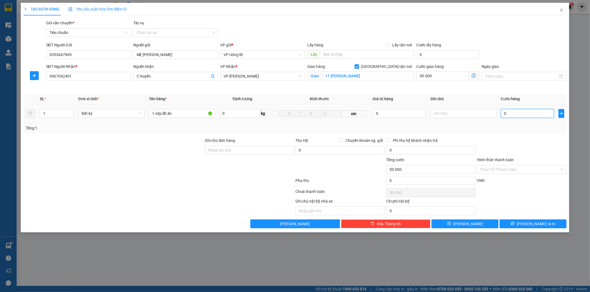
click at [525, 113] on input "0" at bounding box center [527, 113] width 53 height 9
type input "4"
type input "50.004"
type input "40"
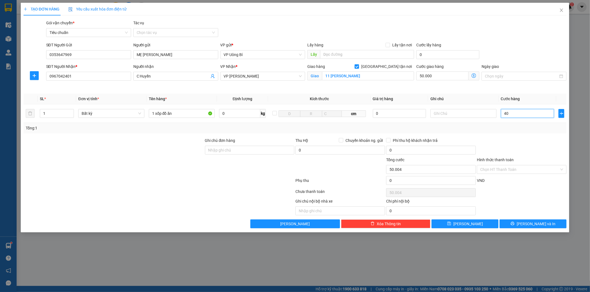
type input "50.040"
type input "40.000"
type input "90.000"
click at [500, 171] on input "Hình thức thanh toán" at bounding box center [519, 170] width 79 height 8
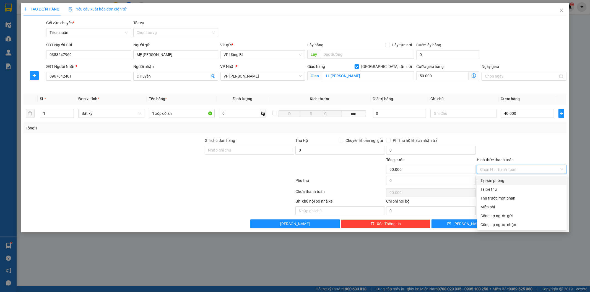
click at [501, 182] on div "Tại văn phòng" at bounding box center [521, 181] width 83 height 6
type input "0"
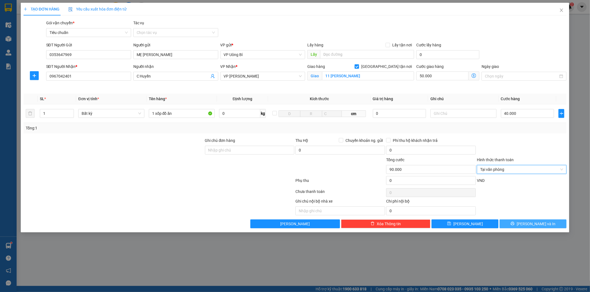
click at [527, 225] on button "[PERSON_NAME] và In" at bounding box center [532, 224] width 67 height 9
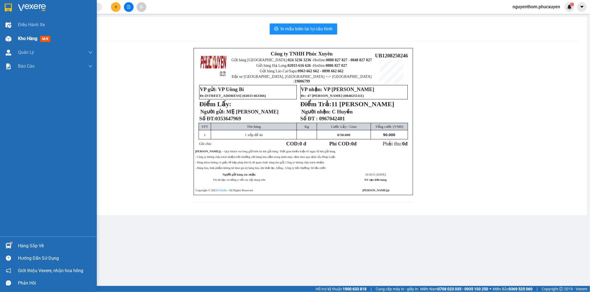
click at [26, 37] on span "Kho hàng" at bounding box center [27, 38] width 19 height 5
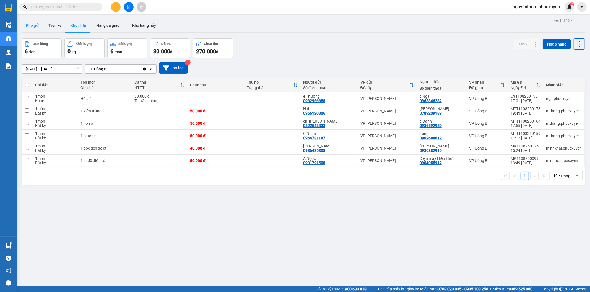
click at [32, 23] on button "Kho gửi" at bounding box center [33, 25] width 22 height 13
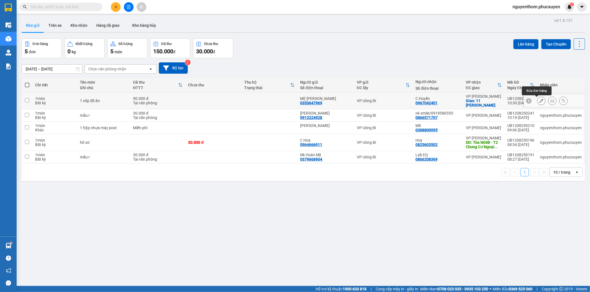
click at [537, 101] on button at bounding box center [541, 101] width 8 height 10
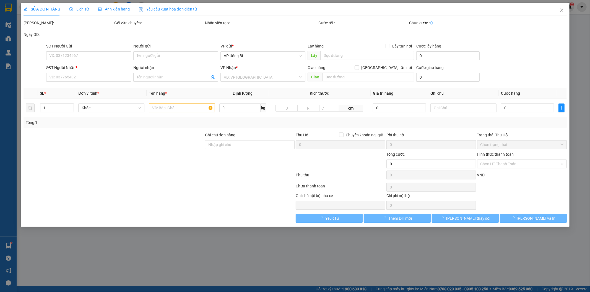
type input "0353647969"
type input "MẸ [PERSON_NAME]"
type input "0967042401"
type input "C Huyền"
checkbox input "true"
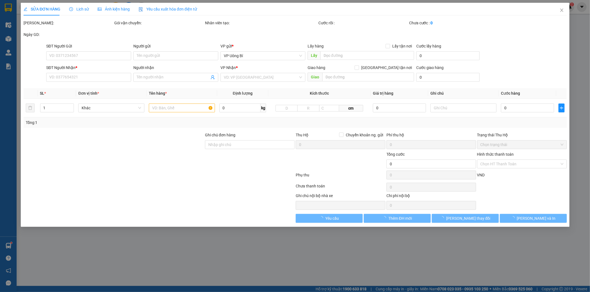
type input "11 [PERSON_NAME]"
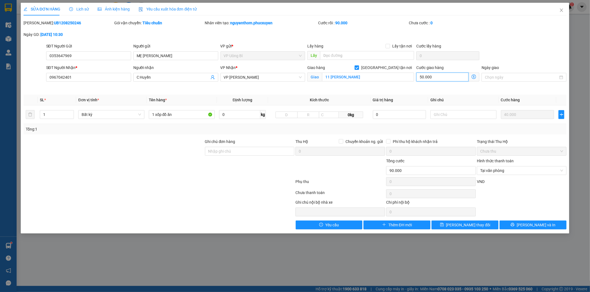
click at [433, 75] on input "50.000" at bounding box center [442, 77] width 52 height 9
type input "40.003"
type input "-49.997"
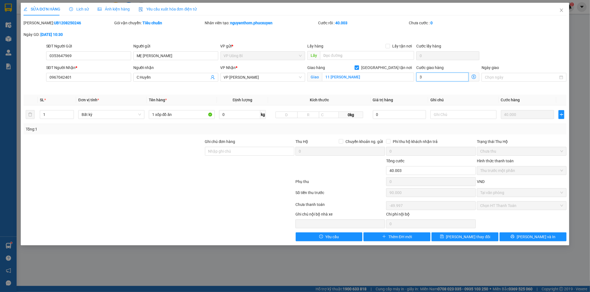
type input "30"
type input "40.030"
type input "-49.970"
type input "30.000"
type input "70.000"
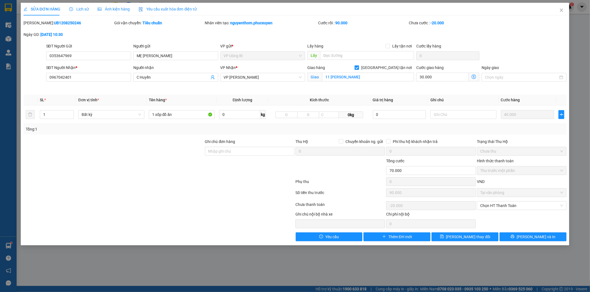
click at [499, 39] on div "[PERSON_NAME]: UB1208250246 Gói vận chuyển: Tiêu chuẩn Nhân viên tạo: nguyentho…" at bounding box center [295, 31] width 544 height 23
click at [513, 34] on div "[PERSON_NAME]: UB1208250246 Gói vận chuyển: Tiêu chuẩn Nhân viên tạo: nguyentho…" at bounding box center [295, 31] width 544 height 23
click at [528, 239] on span "[PERSON_NAME] và In" at bounding box center [535, 237] width 39 height 6
click at [530, 50] on div "SĐT Người Gửi 0353647969 Người gửi MẸ MAI LAN VP gửi * VP Uông Bí Lấy hàng Lấy …" at bounding box center [306, 52] width 522 height 19
click at [514, 236] on icon "printer" at bounding box center [513, 237] width 4 height 4
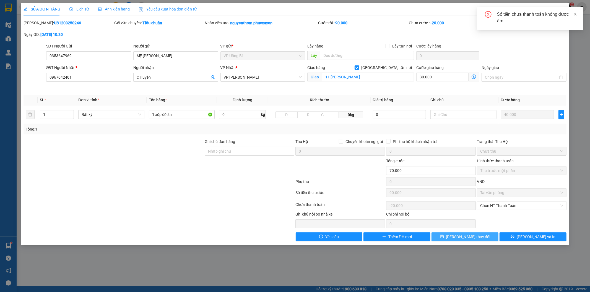
click at [473, 235] on span "[PERSON_NAME] thay đổi" at bounding box center [468, 237] width 44 height 6
click at [523, 49] on div "SĐT Người Gửi 0353647969 Người gửi MẸ MAI LAN VP gửi * VP Uông Bí Lấy hàng Lấy …" at bounding box center [306, 52] width 522 height 19
click at [465, 238] on span "[PERSON_NAME] thay đổi" at bounding box center [468, 237] width 44 height 6
click at [514, 49] on div "SĐT Người Gửi 0353647969 Người gửi MẸ MAI LAN VP gửi * VP Uông Bí Lấy hàng Lấy …" at bounding box center [306, 52] width 522 height 19
click at [506, 205] on span "Chọn HT Thanh Toán" at bounding box center [521, 206] width 83 height 8
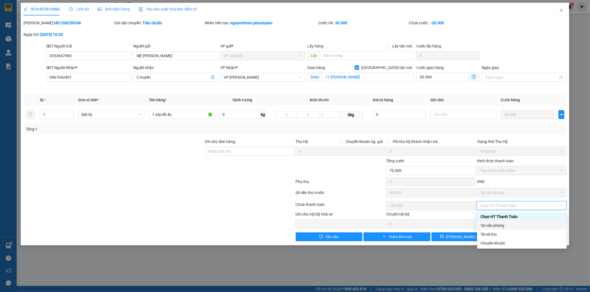
click at [498, 227] on div "Tại văn phòng" at bounding box center [521, 226] width 83 height 6
type input "0"
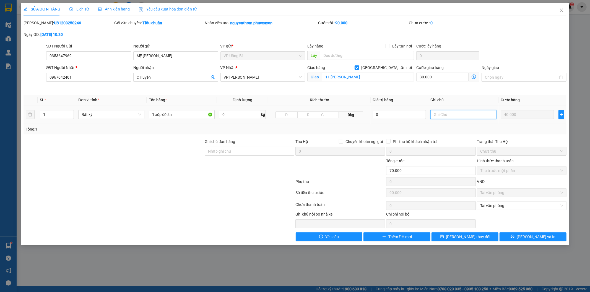
click at [455, 116] on input "text" at bounding box center [463, 114] width 66 height 9
click at [287, 76] on span "VP [PERSON_NAME]" at bounding box center [263, 77] width 78 height 8
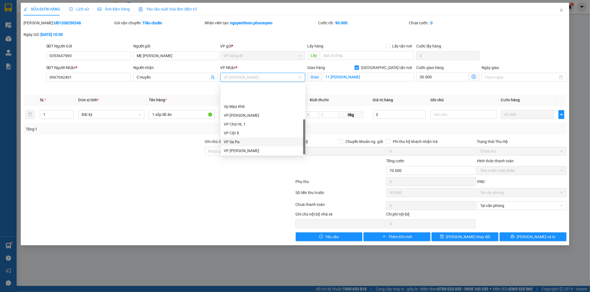
scroll to position [88, 0]
click at [263, 141] on div "VP [PERSON_NAME]" at bounding box center [263, 141] width 78 height 6
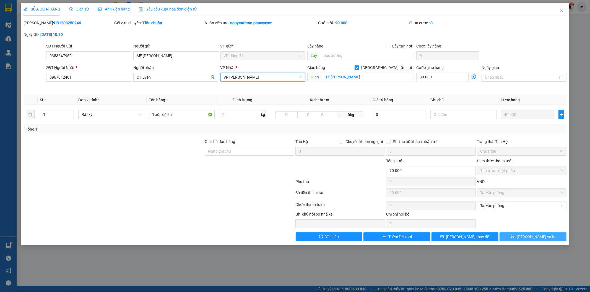
click at [533, 238] on span "[PERSON_NAME] và In" at bounding box center [535, 237] width 39 height 6
click at [208, 212] on div at bounding box center [238, 219] width 113 height 17
click at [469, 237] on span "[PERSON_NAME] thay đổi" at bounding box center [468, 237] width 44 height 6
click at [515, 53] on div "SĐT Người Gửi 0353647969 Người gửi MẸ MAI LAN VP gửi * VP Uông Bí Lấy hàng Lấy …" at bounding box center [306, 52] width 522 height 19
click at [208, 195] on div at bounding box center [159, 195] width 272 height 12
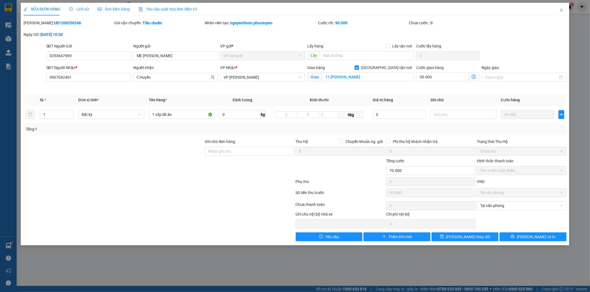
click at [503, 179] on div "VND" at bounding box center [521, 184] width 91 height 10
click at [469, 238] on span "[PERSON_NAME] thay đổi" at bounding box center [468, 237] width 44 height 6
click at [471, 239] on span "[PERSON_NAME] thay đổi" at bounding box center [468, 237] width 44 height 6
click at [471, 237] on span "[PERSON_NAME] thay đổi" at bounding box center [468, 237] width 44 height 6
click at [471, 238] on span "[PERSON_NAME] thay đổi" at bounding box center [468, 237] width 44 height 6
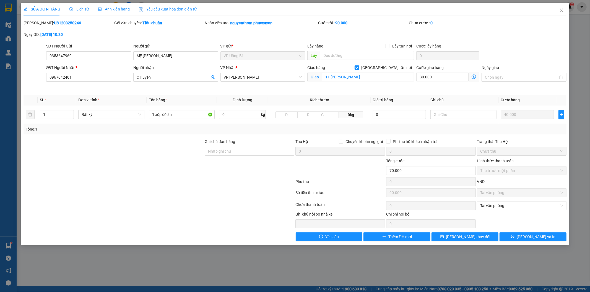
click at [531, 138] on div "Total Paid Fee 90.000 Total UnPaid Fee -20000 Cash Collection Total Fee Mã ĐH: …" at bounding box center [294, 131] width 543 height 222
drag, startPoint x: 366, startPoint y: 177, endPoint x: 382, endPoint y: 160, distance: 23.9
click at [365, 177] on form "Ghi chú đơn hàng Thu Hộ Chuyển khoản ng. gửi 0 Phí thu hộ khách nhận trả 0 Trạn…" at bounding box center [294, 164] width 543 height 50
click at [412, 89] on div "Giao hàng [GEOGRAPHIC_DATA] tận nơi Giao 11 [PERSON_NAME]" at bounding box center [360, 78] width 109 height 26
click at [444, 239] on icon "save" at bounding box center [442, 237] width 4 height 4
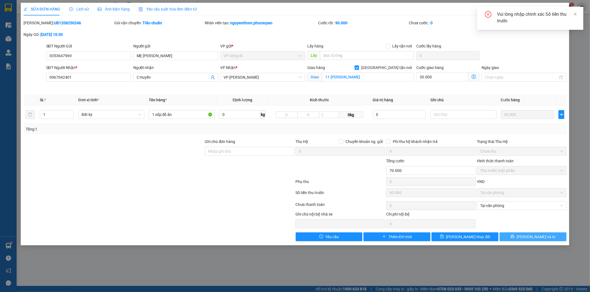
drag, startPoint x: 519, startPoint y: 238, endPoint x: 520, endPoint y: 234, distance: 4.7
click at [520, 238] on button "[PERSON_NAME] và In" at bounding box center [532, 237] width 67 height 9
click at [512, 205] on span "Tại văn phòng" at bounding box center [521, 206] width 83 height 8
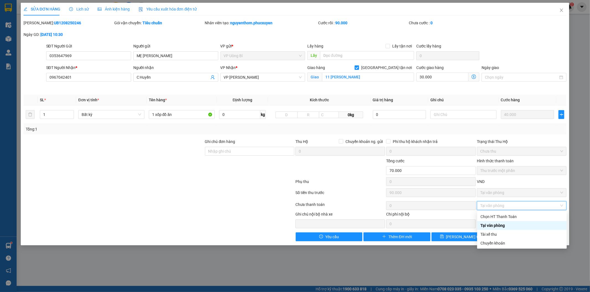
click at [505, 226] on div "Tại văn phòng" at bounding box center [521, 226] width 83 height 6
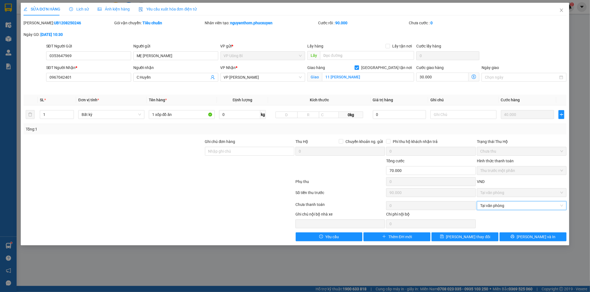
click at [516, 169] on span "Thu trước một phần" at bounding box center [521, 171] width 83 height 8
click at [516, 171] on span "Thu trước một phần" at bounding box center [521, 171] width 83 height 8
drag, startPoint x: 520, startPoint y: 182, endPoint x: 521, endPoint y: 177, distance: 5.6
click at [520, 181] on div "VND" at bounding box center [521, 184] width 91 height 10
click at [525, 137] on div "Total Paid Fee 90.000 Total UnPaid Fee -20000 Cash Collection Total Fee Mã ĐH: …" at bounding box center [294, 131] width 543 height 222
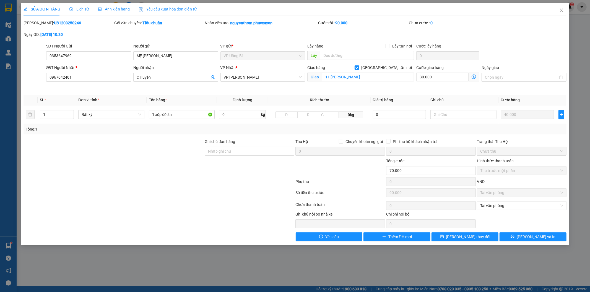
drag, startPoint x: 514, startPoint y: 220, endPoint x: 513, endPoint y: 216, distance: 4.0
click at [513, 219] on div "Ghi chú nội bộ nhà xe Chi phí nội bộ 0" at bounding box center [295, 219] width 544 height 17
click at [561, 9] on icon "close" at bounding box center [561, 10] width 4 height 4
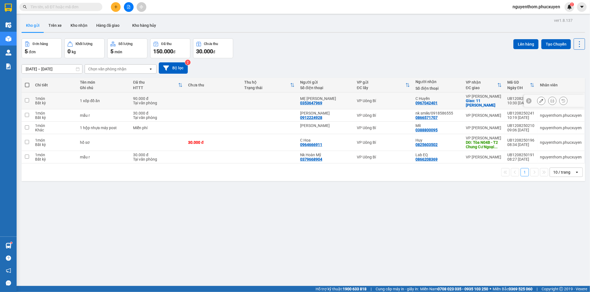
click at [230, 100] on td at bounding box center [213, 101] width 56 height 17
checkbox input "true"
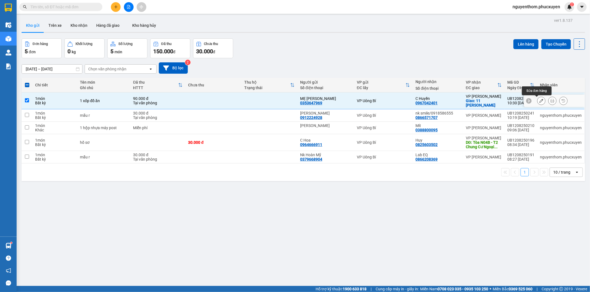
click at [539, 101] on icon at bounding box center [541, 101] width 4 height 4
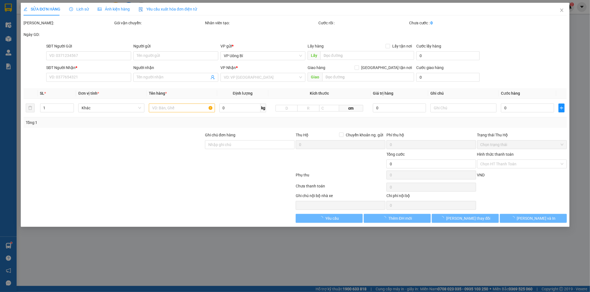
type input "0353647969"
type input "MẸ [PERSON_NAME]"
type input "0967042401"
type input "C Huyền"
checkbox input "true"
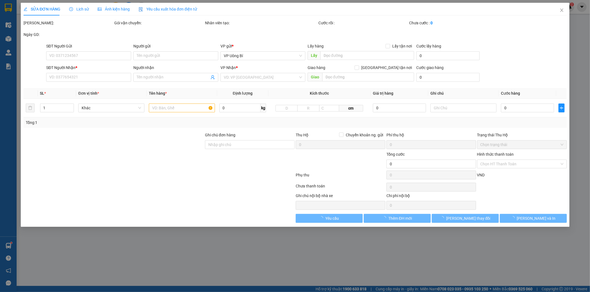
type input "11 [PERSON_NAME]"
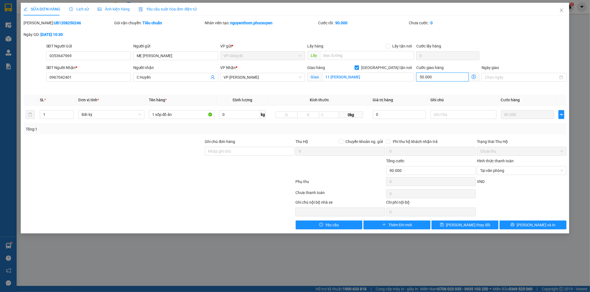
click at [435, 77] on input "50.000" at bounding box center [442, 77] width 52 height 9
type input "40.000"
type input "-50.000"
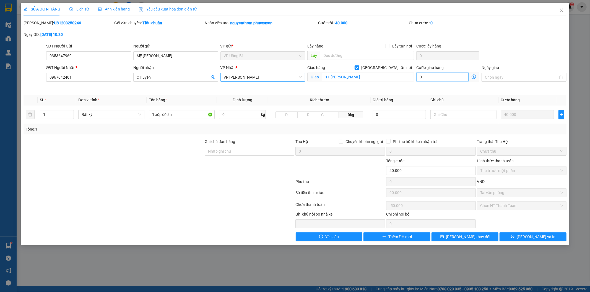
click at [270, 77] on span "VP [PERSON_NAME]" at bounding box center [263, 77] width 78 height 8
type input "0"
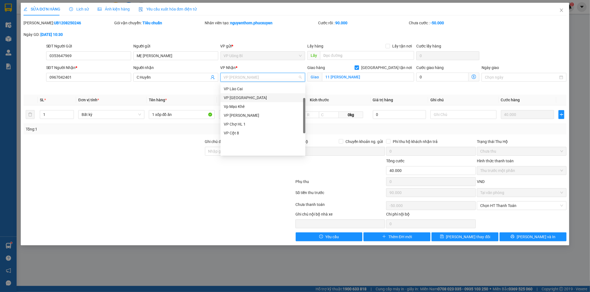
scroll to position [88, 0]
click at [262, 139] on div "VP [PERSON_NAME]" at bounding box center [263, 141] width 78 height 6
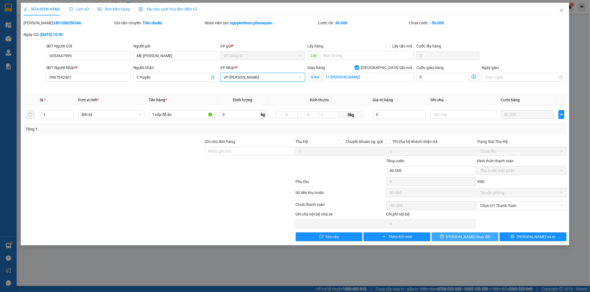
click at [471, 239] on span "[PERSON_NAME] thay đổi" at bounding box center [468, 237] width 44 height 6
click at [342, 236] on button "Yêu cầu" at bounding box center [329, 237] width 67 height 9
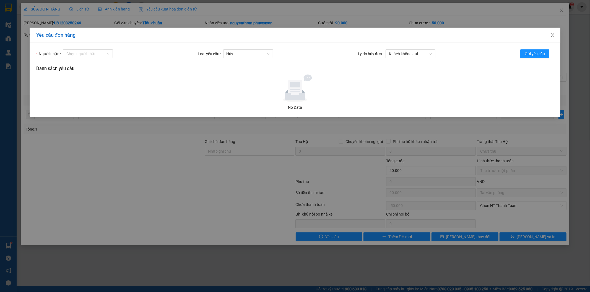
click at [551, 34] on icon "close" at bounding box center [552, 34] width 3 height 3
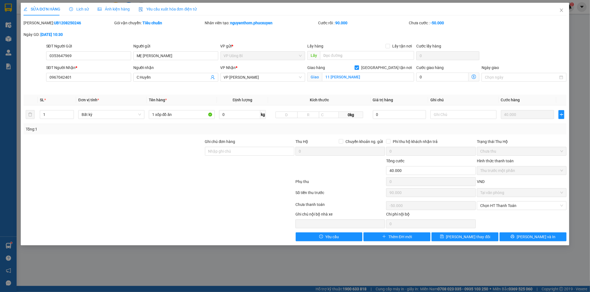
click at [505, 35] on div "[PERSON_NAME]: UB1208250246 Gói vận chuyển: Tiêu chuẩn Nhân viên tạo: nguyentho…" at bounding box center [295, 31] width 544 height 23
click at [560, 9] on icon "close" at bounding box center [561, 10] width 3 height 3
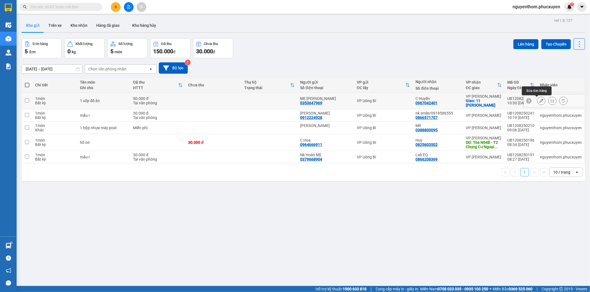
click at [539, 100] on icon at bounding box center [541, 101] width 4 height 4
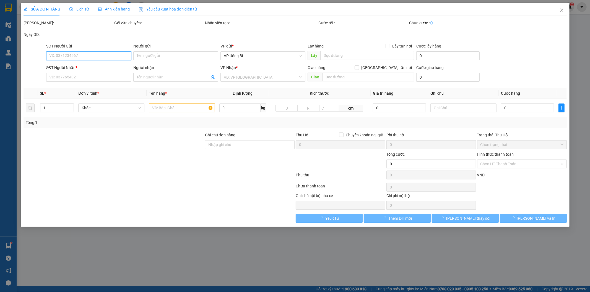
type input "0353647969"
type input "MẸ [PERSON_NAME]"
type input "0967042401"
type input "C Huyền"
checkbox input "true"
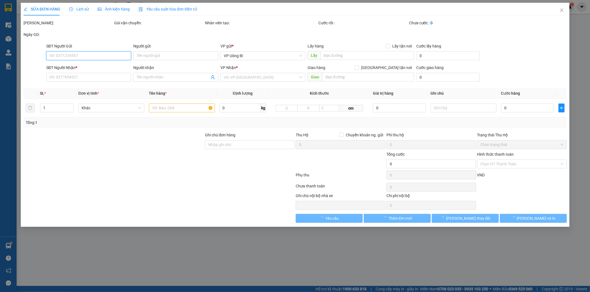
type input "11 [PERSON_NAME]"
type input "90.000"
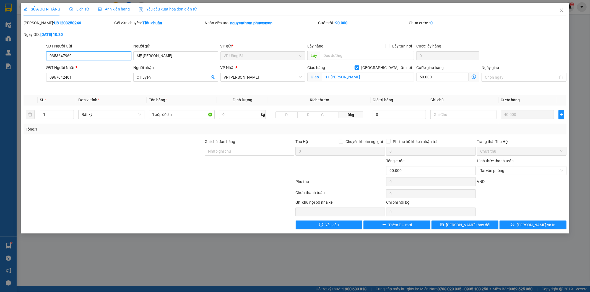
drag, startPoint x: 76, startPoint y: 56, endPoint x: 40, endPoint y: 52, distance: 36.2
click at [40, 52] on div "SĐT Người Gửi 0353647969 0353647969 Người gửi MẸ MAI LAN VP gửi * VP Uông Bí Lấ…" at bounding box center [295, 52] width 544 height 19
click at [562, 9] on icon "close" at bounding box center [561, 10] width 3 height 3
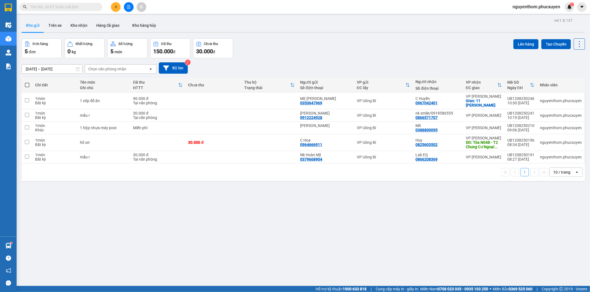
click at [114, 7] on icon "plus" at bounding box center [116, 7] width 4 height 4
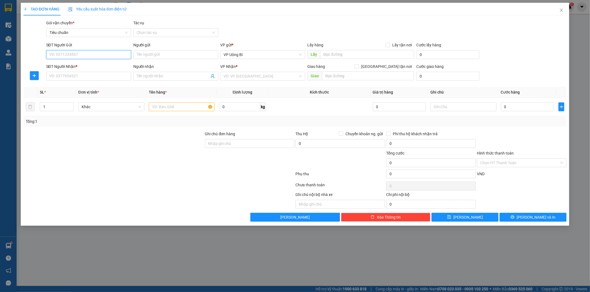
click at [94, 56] on input "SĐT Người Gửi" at bounding box center [88, 54] width 85 height 9
paste input "0353647969"
type input "0353647969"
drag, startPoint x: 98, startPoint y: 66, endPoint x: 94, endPoint y: 68, distance: 4.8
click at [98, 66] on div "0353647969 - MẸ [PERSON_NAME]" at bounding box center [88, 66] width 78 height 6
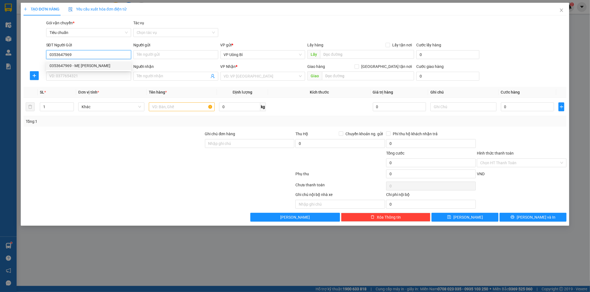
type input "MẸ [PERSON_NAME]"
type input "0353647969"
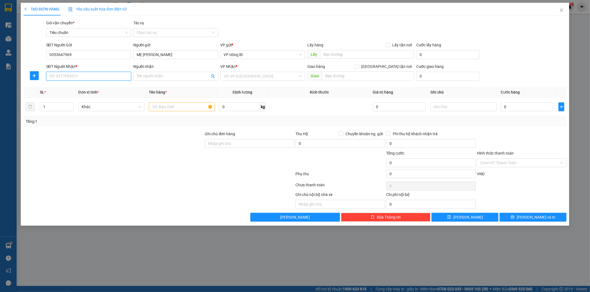
click at [92, 77] on input "SĐT Người Nhận *" at bounding box center [88, 76] width 85 height 9
click at [91, 87] on div "0967042401 - [PERSON_NAME]" at bounding box center [88, 87] width 78 height 6
type input "0967042401"
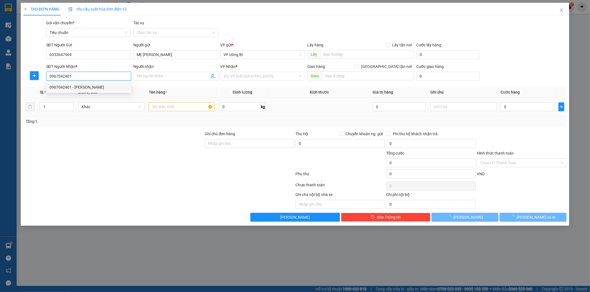
type input "C Huyền"
checkbox input "true"
type input "11 [PERSON_NAME]"
type input "50.000"
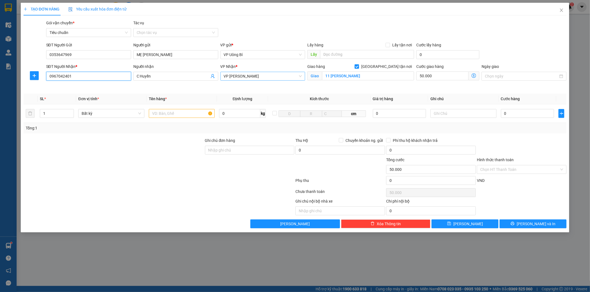
click at [260, 77] on span "VP [PERSON_NAME]" at bounding box center [263, 76] width 78 height 8
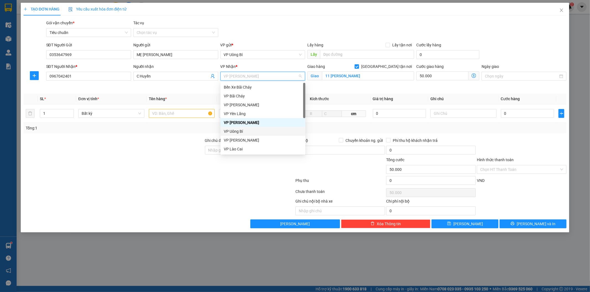
scroll to position [88, 0]
click at [263, 140] on div "VP [PERSON_NAME]" at bounding box center [263, 140] width 78 height 6
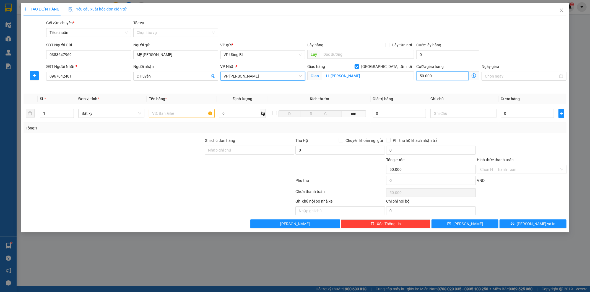
click at [444, 77] on input "50.000" at bounding box center [442, 76] width 52 height 9
type input "0"
type input "3"
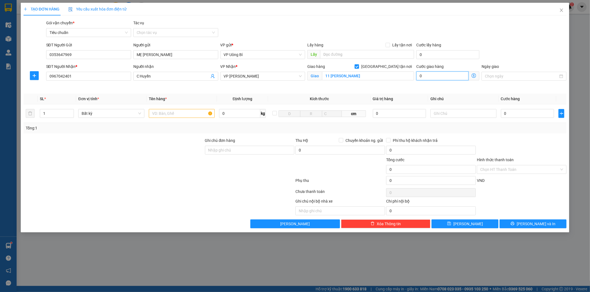
type input "3"
type input "30"
type input "30.000"
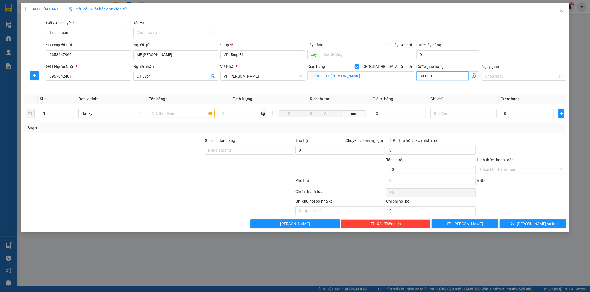
type input "30.000"
drag, startPoint x: 519, startPoint y: 111, endPoint x: 516, endPoint y: 113, distance: 3.1
click at [519, 111] on input "0" at bounding box center [527, 113] width 53 height 9
type input "4"
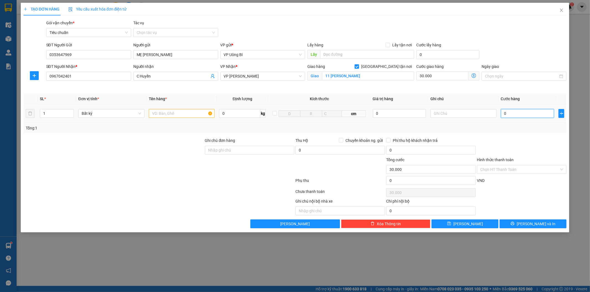
type input "30.004"
type input "40"
type input "30.040"
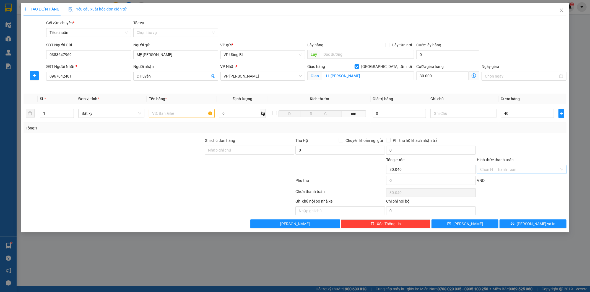
type input "40.000"
type input "70.000"
click at [502, 169] on input "Hình thức thanh toán" at bounding box center [519, 170] width 79 height 8
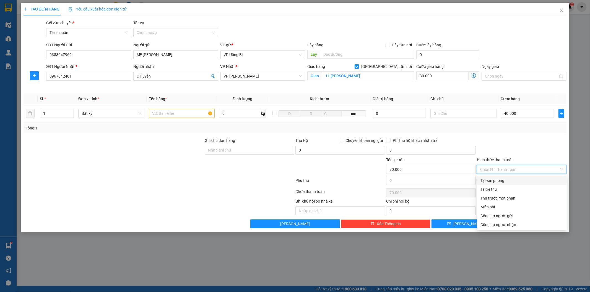
click at [502, 181] on div "Tại văn phòng" at bounding box center [521, 181] width 83 height 6
type input "0"
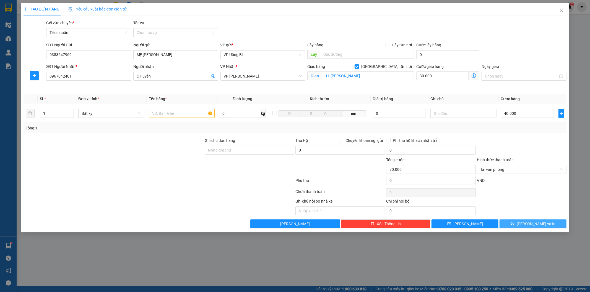
click at [519, 223] on button "[PERSON_NAME] và In" at bounding box center [532, 224] width 67 height 9
click at [198, 114] on input "text" at bounding box center [182, 113] width 66 height 9
type input "1 xốp đồ ăn"
click at [526, 223] on button "[PERSON_NAME] và In" at bounding box center [532, 224] width 67 height 9
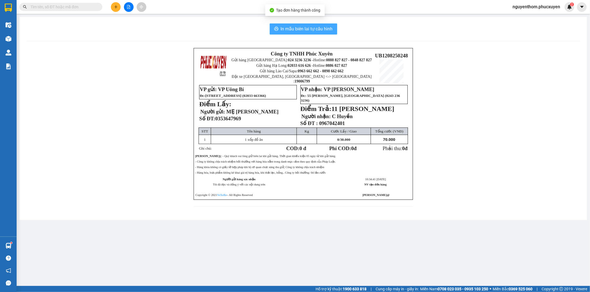
click at [306, 28] on span "In mẫu biên lai tự cấu hình" at bounding box center [307, 28] width 52 height 7
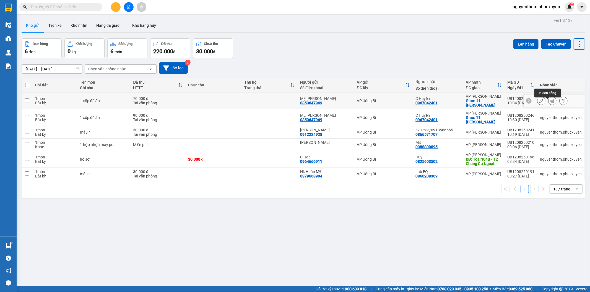
click at [548, 102] on button at bounding box center [552, 101] width 8 height 10
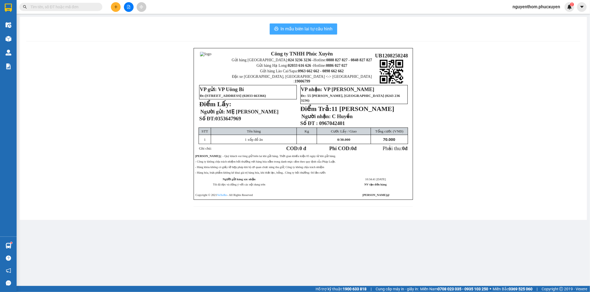
click at [305, 26] on span "In mẫu biên lai tự cấu hình" at bounding box center [307, 28] width 52 height 7
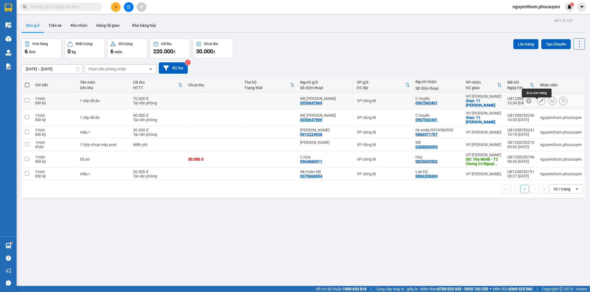
click at [539, 103] on icon at bounding box center [541, 101] width 4 height 4
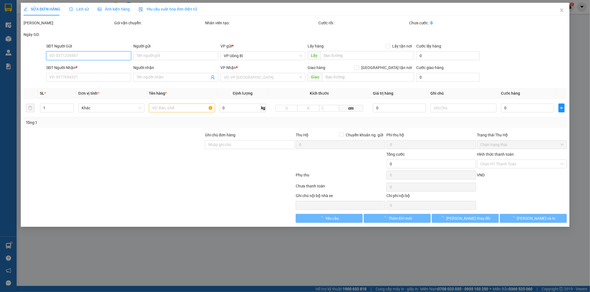
type input "0353647969"
type input "MẸ [PERSON_NAME]"
type input "0967042401"
type input "C Huyền"
checkbox input "true"
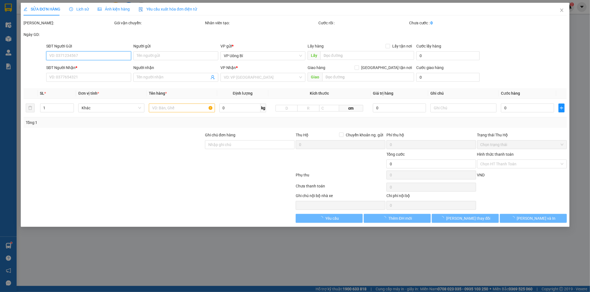
type input "11 [PERSON_NAME]"
type input "70.000"
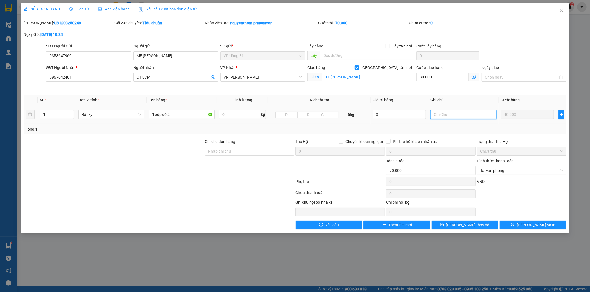
click at [453, 114] on input "text" at bounding box center [463, 114] width 66 height 9
type input "ship ngay cho khách"
drag, startPoint x: 459, startPoint y: 225, endPoint x: 459, endPoint y: 230, distance: 5.3
click at [459, 225] on span "[PERSON_NAME] thay đổi" at bounding box center [468, 225] width 44 height 6
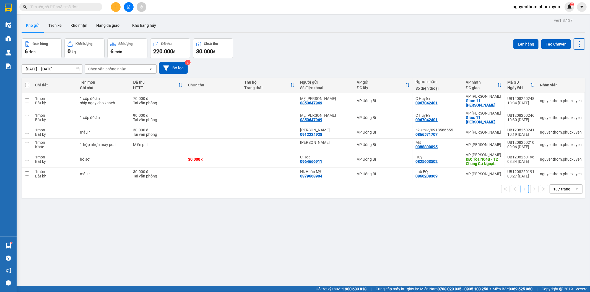
click at [339, 51] on div "Đơn hàng 6 đơn Khối lượng 0 kg Số lượng 6 món Đã thu 220.000 đ Chưa thu 30.000 …" at bounding box center [303, 48] width 563 height 20
click at [339, 46] on div "Đơn hàng 6 đơn Khối lượng 0 kg Số lượng 6 món Đã thu 220.000 đ Chưa thu 30.000 …" at bounding box center [303, 48] width 563 height 20
click at [539, 120] on icon at bounding box center [541, 118] width 4 height 4
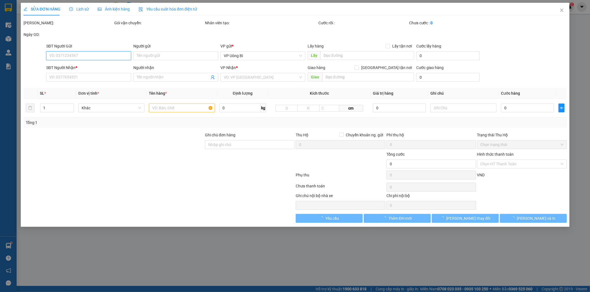
type input "0353647969"
type input "MẸ [PERSON_NAME]"
type input "0967042401"
type input "C Huyền"
checkbox input "true"
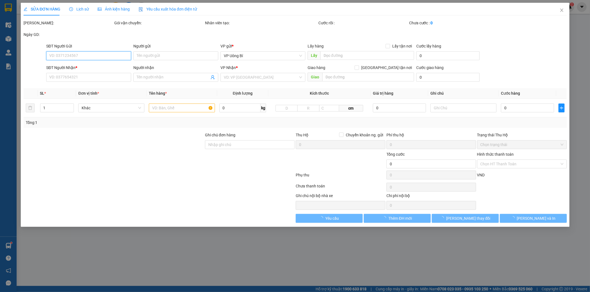
type input "11 [PERSON_NAME]"
type input "90.000"
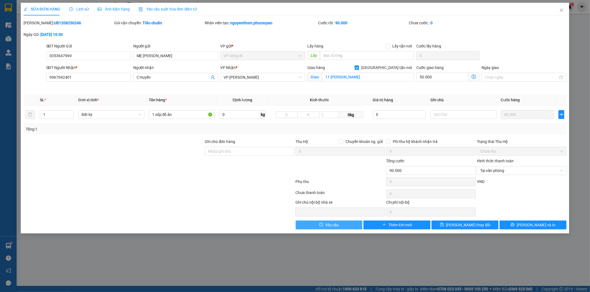
click at [333, 225] on span "Yêu cầu" at bounding box center [332, 225] width 14 height 6
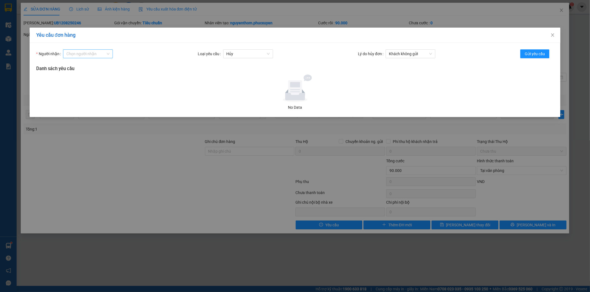
click at [100, 51] on input "Người nhận" at bounding box center [85, 54] width 39 height 8
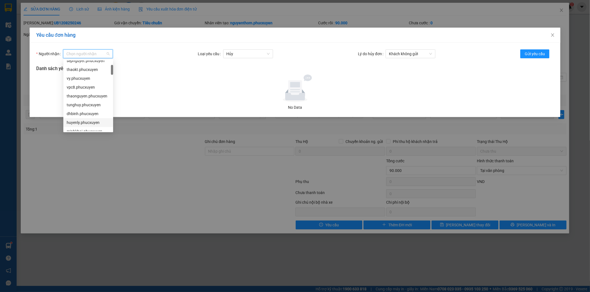
click at [84, 122] on div "huyenly.phucxuyen" at bounding box center [88, 123] width 43 height 6
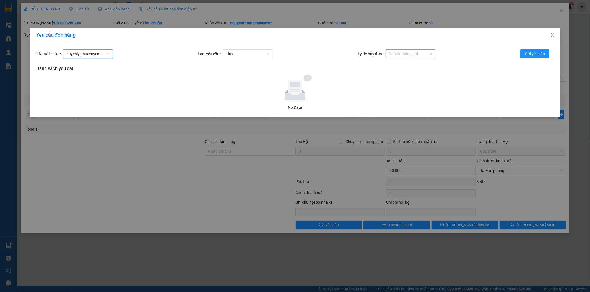
click at [430, 53] on span "Khách không gửi" at bounding box center [410, 54] width 43 height 8
click at [412, 82] on div "Nhập sai thông tin" at bounding box center [410, 83] width 43 height 6
click at [537, 53] on span "Gửi yêu cầu" at bounding box center [534, 54] width 20 height 6
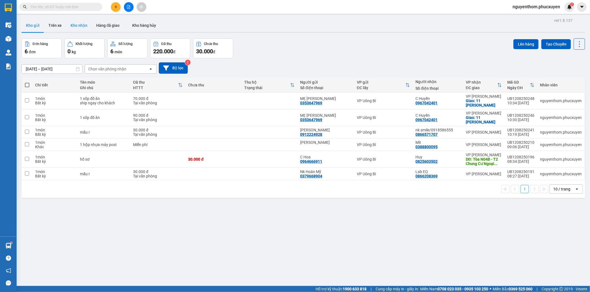
click at [80, 26] on button "Kho nhận" at bounding box center [79, 25] width 26 height 13
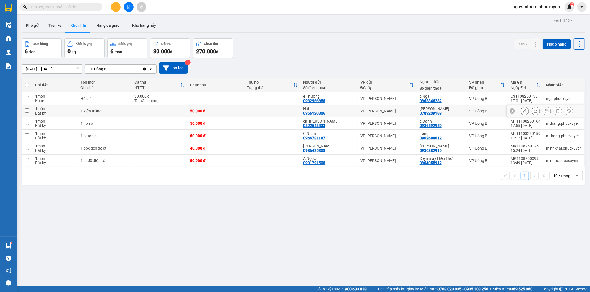
click at [534, 110] on icon at bounding box center [535, 110] width 3 height 3
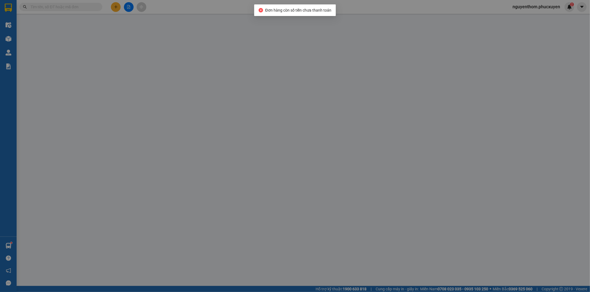
type input "0966120306"
type input "Hải"
type input "0789239189"
type input "[PERSON_NAME]"
type input "50.000"
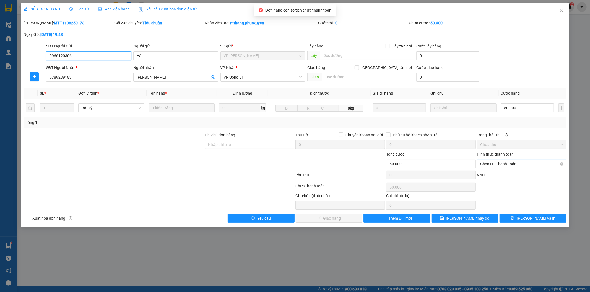
click at [511, 164] on span "Chọn HT Thanh Toán" at bounding box center [521, 164] width 83 height 8
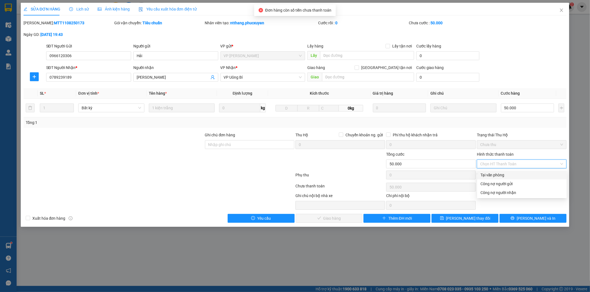
click at [494, 174] on div "Tại văn phòng" at bounding box center [521, 175] width 83 height 6
type input "0"
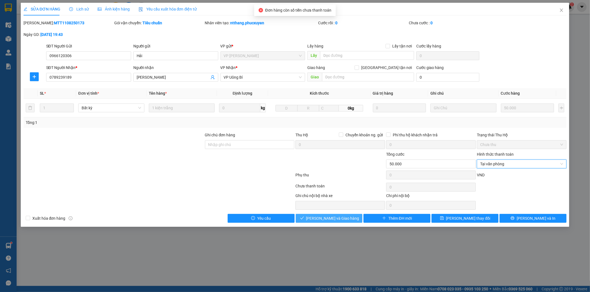
click at [342, 217] on span "[PERSON_NAME] và Giao hàng" at bounding box center [332, 219] width 53 height 6
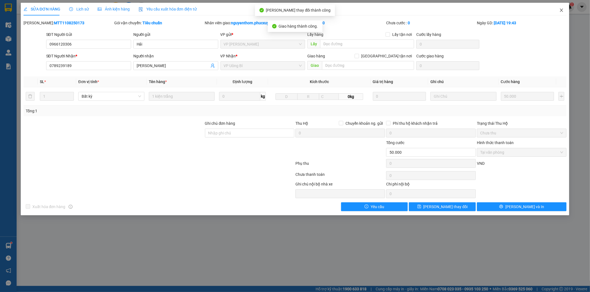
click at [560, 10] on icon "close" at bounding box center [561, 10] width 4 height 4
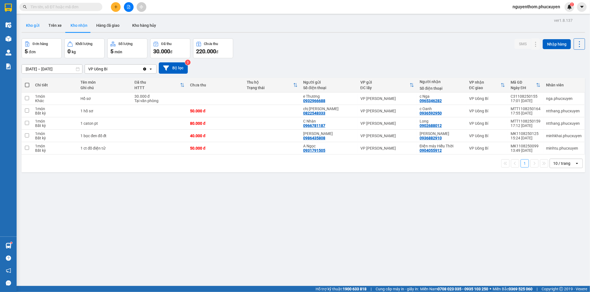
click at [33, 24] on button "Kho gửi" at bounding box center [33, 25] width 22 height 13
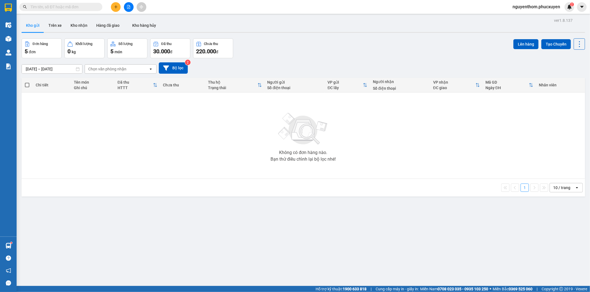
click at [33, 24] on button "Kho gửi" at bounding box center [33, 25] width 22 height 13
click at [304, 54] on div "Đơn hàng 5 đơn Khối lượng 0 kg Số lượng 5 món Đã thu 30.000 đ Chưa thu 220.000 …" at bounding box center [303, 48] width 563 height 20
click at [73, 24] on button "Kho nhận" at bounding box center [79, 25] width 26 height 13
click at [32, 23] on button "Kho gửi" at bounding box center [33, 25] width 22 height 13
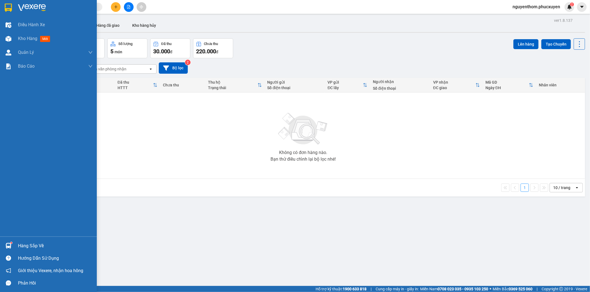
click at [12, 244] on div at bounding box center [9, 246] width 10 height 10
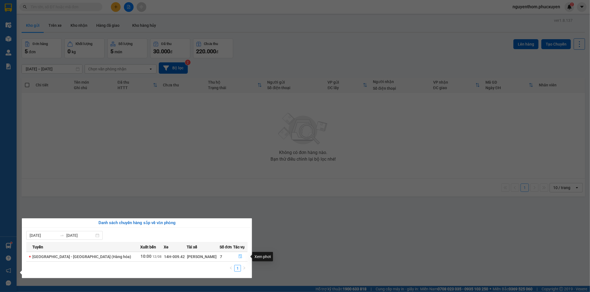
click at [239, 256] on icon "file-done" at bounding box center [240, 257] width 3 height 4
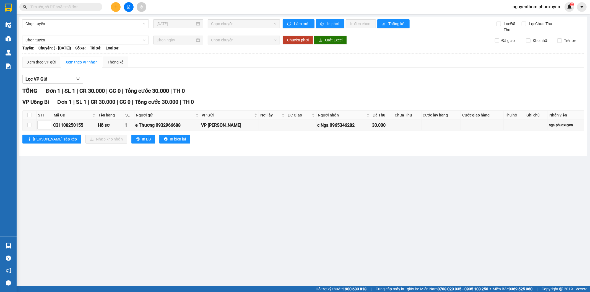
click at [6, 244] on img at bounding box center [9, 246] width 6 height 6
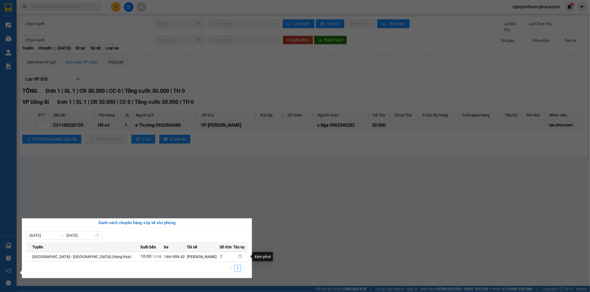
click at [239, 256] on icon "file-done" at bounding box center [240, 257] width 3 height 4
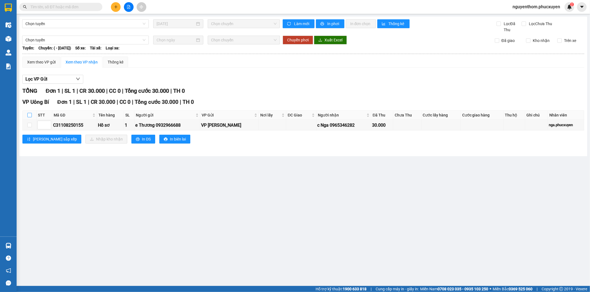
click at [29, 113] on input "checkbox" at bounding box center [29, 115] width 4 height 4
checkbox input "true"
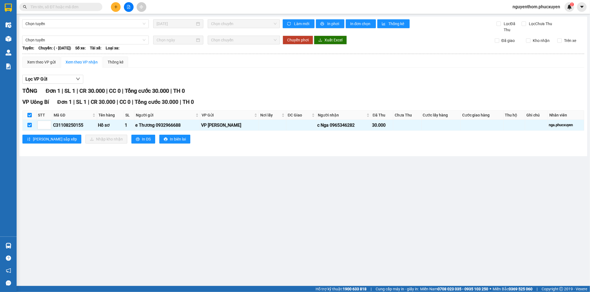
checkbox input "true"
click at [92, 154] on div "Chọn tuyến 12/08/2025 Chọn chuyến Làm mới In phơi In đơn chọn Thống kê Lọc Đã T…" at bounding box center [303, 87] width 568 height 140
drag, startPoint x: 28, startPoint y: 113, endPoint x: 32, endPoint y: 118, distance: 6.3
click at [28, 113] on input "checkbox" at bounding box center [29, 115] width 4 height 4
checkbox input "false"
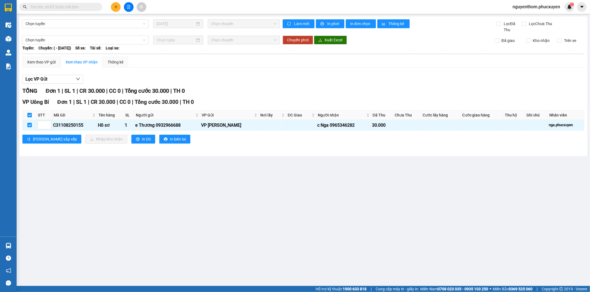
checkbox input "false"
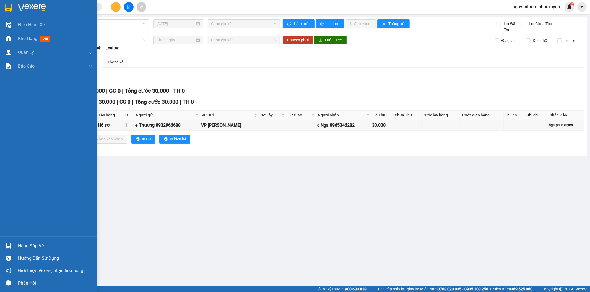
click at [9, 248] on img at bounding box center [9, 246] width 6 height 6
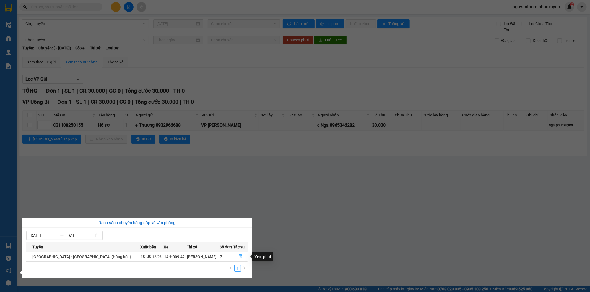
click at [238, 257] on icon "file-done" at bounding box center [240, 257] width 4 height 4
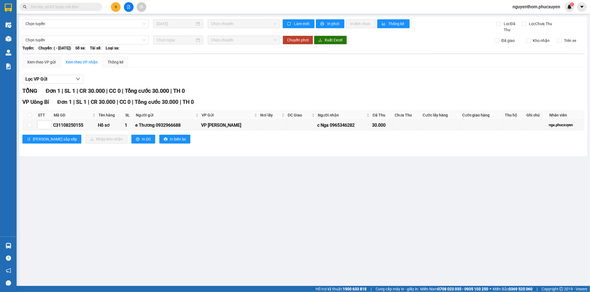
click at [318, 226] on main "Chọn tuyến 12/08/2025 Chọn chuyến Làm mới In phơi In đơn chọn Thống kê Lọc Đã T…" at bounding box center [295, 143] width 590 height 286
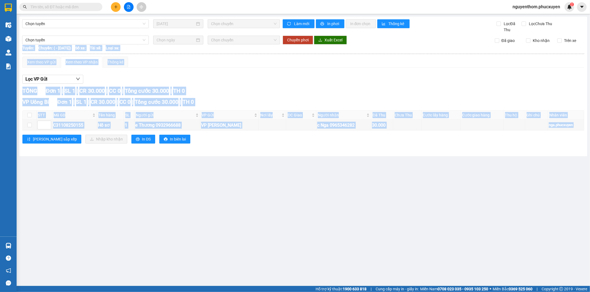
click at [318, 226] on main "Chọn tuyến 12/08/2025 Chọn chuyến Làm mới In phơi In đơn chọn Thống kê Lọc Đã T…" at bounding box center [295, 143] width 590 height 286
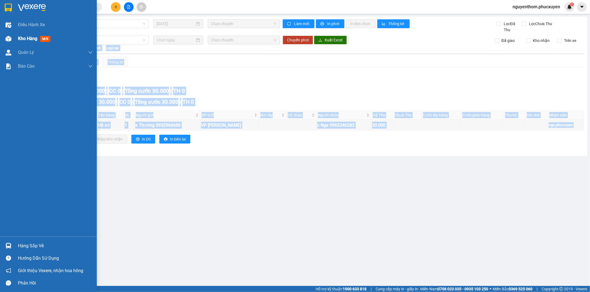
click at [28, 37] on span "Kho hàng" at bounding box center [27, 38] width 19 height 5
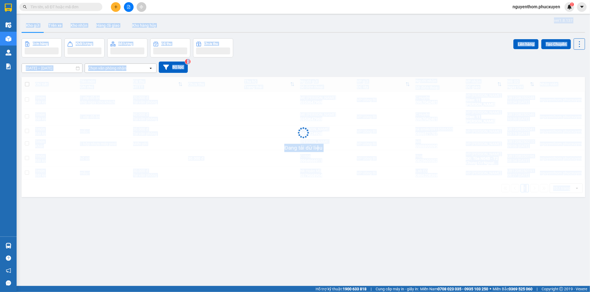
click at [287, 56] on div "Đơn hàng Khối lượng Số lượng Đã thu Chưa thu Lên hàng Tạo Chuyến" at bounding box center [303, 47] width 563 height 19
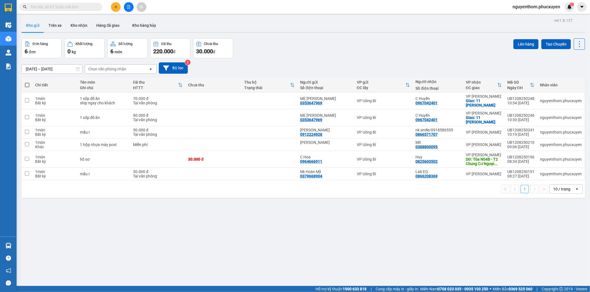
drag, startPoint x: 283, startPoint y: 56, endPoint x: 278, endPoint y: 56, distance: 5.0
click at [281, 56] on div "Đơn hàng 6 đơn Khối lượng 0 kg Số lượng 6 món Đã thu 220.000 đ Chưa thu 30.000 …" at bounding box center [303, 48] width 563 height 20
drag, startPoint x: 504, startPoint y: 120, endPoint x: 527, endPoint y: 120, distance: 23.2
click at [527, 120] on tr "1 món Bất kỳ 1 xốp đồ ăn 90.000 đ Tại văn phòng MẸ MAI LAN 0353647969 VP Uông B…" at bounding box center [303, 117] width 563 height 17
checkbox input "true"
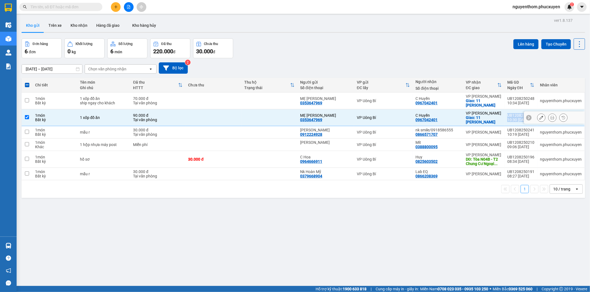
copy tr "UB1208250246 10:30 12/08 nguyenthom.phucxuyen"
click at [116, 6] on icon "plus" at bounding box center [116, 7] width 4 height 4
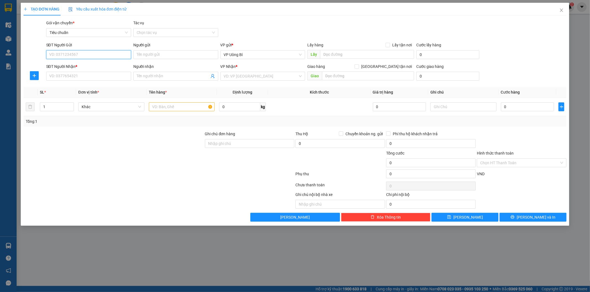
click at [116, 54] on input "SĐT Người Gửi" at bounding box center [88, 54] width 85 height 9
click at [94, 54] on input "SĐT Người Gửi" at bounding box center [88, 54] width 85 height 9
click at [85, 64] on div "0844907079 - NK Thế Kỷ" at bounding box center [88, 66] width 78 height 6
type input "0844907079"
type input "NK Thế Kỷ"
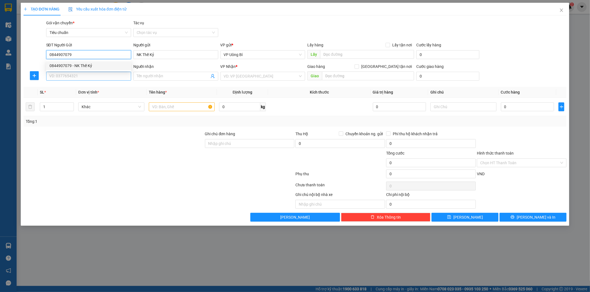
type input "0844907079"
click at [84, 75] on input "SĐT Người Nhận *" at bounding box center [88, 76] width 85 height 9
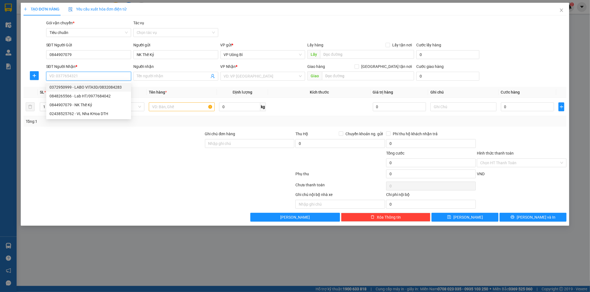
click at [90, 87] on div "0372950999 - LABO VITA3D/0832084283" at bounding box center [88, 87] width 78 height 6
type input "0372950999"
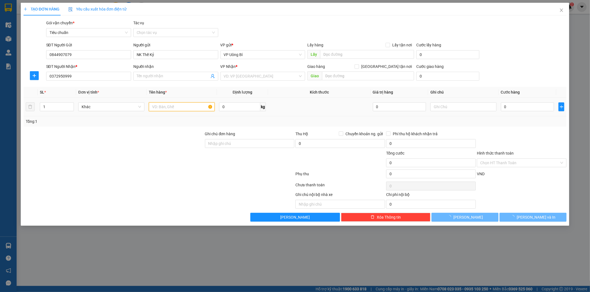
click at [183, 108] on input "text" at bounding box center [182, 107] width 66 height 9
type input "LABO VITA3D/0832084283"
checkbox input "true"
type input "51B ngõ 126 Xuân ĐỈnh, Xuân Đỉnh, Tây Hồ"
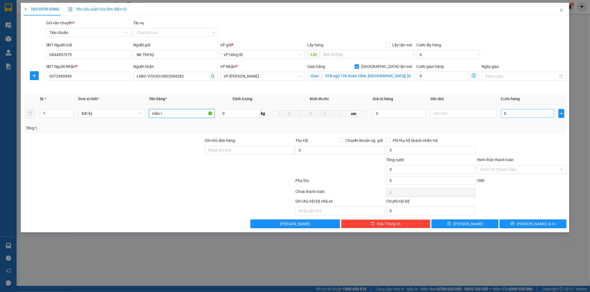
type input "mẫu r"
click at [527, 112] on input "0" at bounding box center [527, 113] width 53 height 9
type input "3"
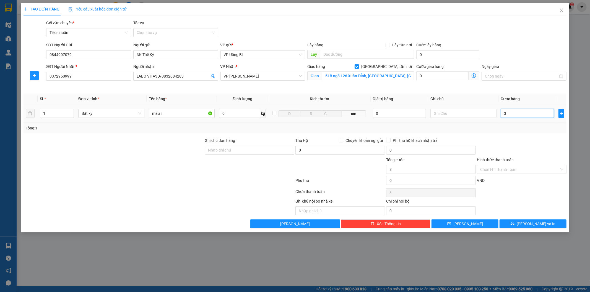
type input "30"
type input "30.000"
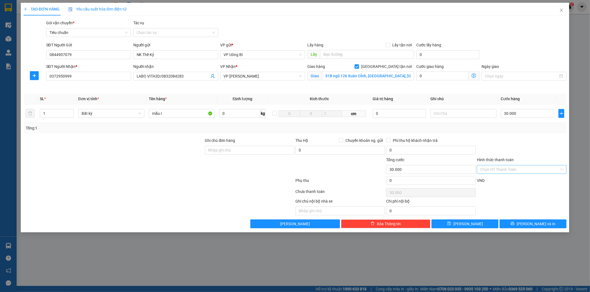
click at [513, 169] on input "Hình thức thanh toán" at bounding box center [519, 170] width 79 height 8
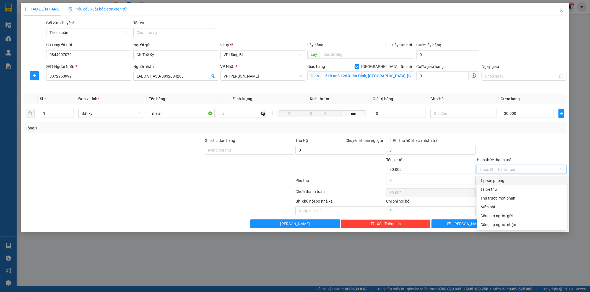
click at [512, 179] on div "Tại văn phòng" at bounding box center [521, 181] width 83 height 6
type input "0"
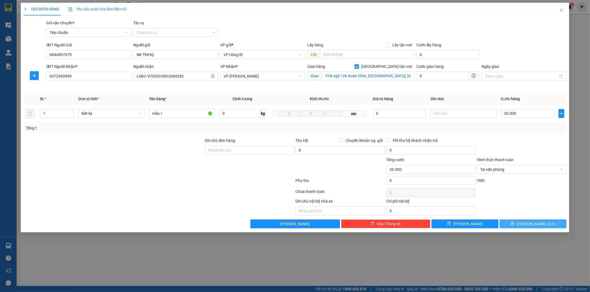
click at [535, 222] on span "[PERSON_NAME] và In" at bounding box center [535, 224] width 39 height 6
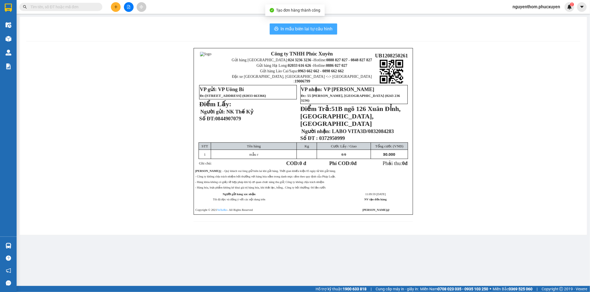
click at [306, 30] on span "In mẫu biên lai tự cấu hình" at bounding box center [307, 28] width 52 height 7
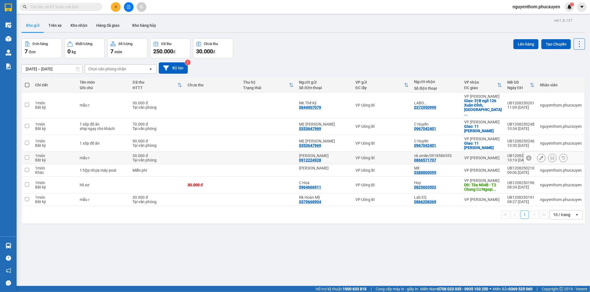
click at [286, 50] on div "Đơn hàng 7 đơn Khối lượng 0 kg Số lượng 7 món Đã thu 250.000 đ Chưa thu 30.000 …" at bounding box center [303, 48] width 563 height 20
click at [262, 245] on div "ver 1.8.137 Kho gửi Trên xe Kho nhận Hàng đã giao Kho hàng hủy Đơn hàng 7 đơn K…" at bounding box center [303, 163] width 568 height 292
click at [76, 25] on button "Kho nhận" at bounding box center [79, 25] width 26 height 13
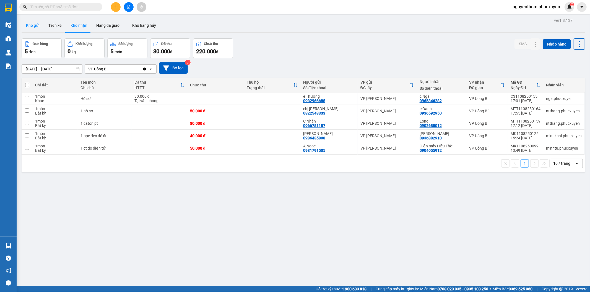
click at [32, 23] on button "Kho gửi" at bounding box center [33, 25] width 22 height 13
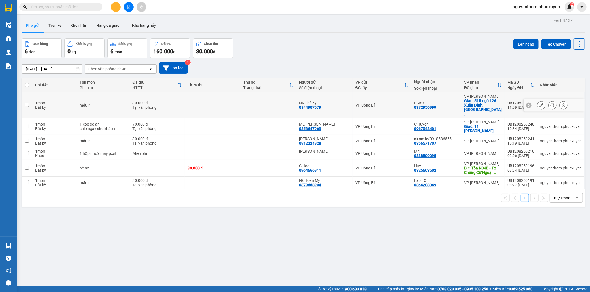
drag, startPoint x: 441, startPoint y: 102, endPoint x: 440, endPoint y: 120, distance: 18.0
click at [441, 102] on div "LABO ..." at bounding box center [436, 103] width 45 height 4
checkbox input "true"
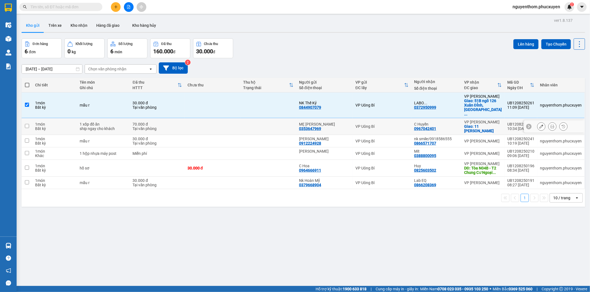
click at [441, 124] on div "C Huyền" at bounding box center [436, 124] width 45 height 4
checkbox input "true"
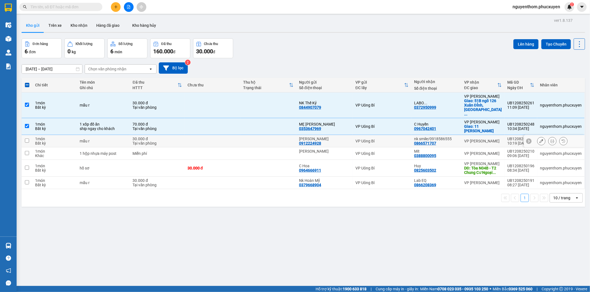
click at [447, 142] on div "nk smile/0918586555 0866571707" at bounding box center [436, 141] width 45 height 9
checkbox input "true"
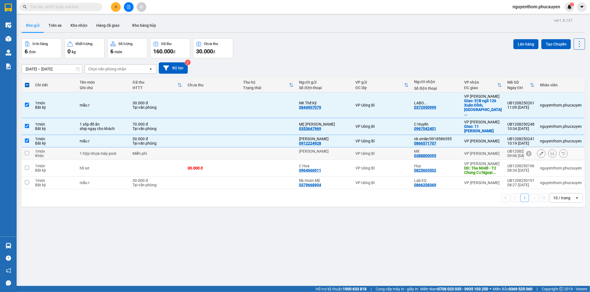
click at [447, 153] on div "Mít" at bounding box center [436, 151] width 45 height 4
checkbox input "true"
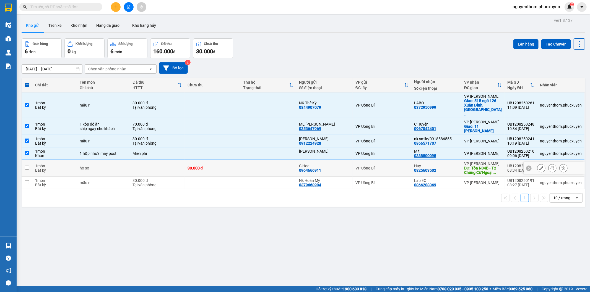
click at [446, 166] on div "Huy" at bounding box center [436, 166] width 45 height 4
checkbox input "true"
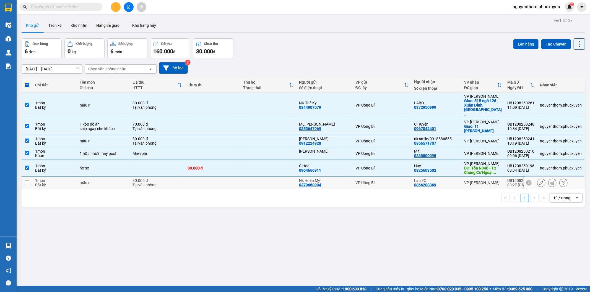
click at [449, 183] on div "Lab EQ" at bounding box center [436, 181] width 45 height 4
checkbox input "true"
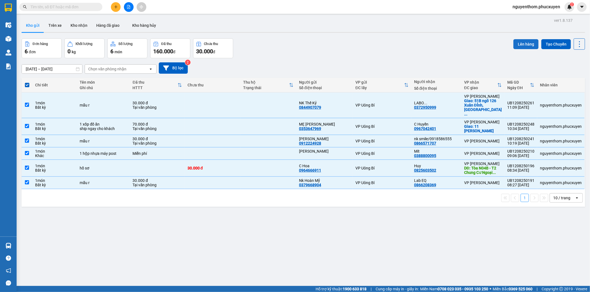
click at [524, 43] on button "Lên hàng" at bounding box center [525, 44] width 25 height 10
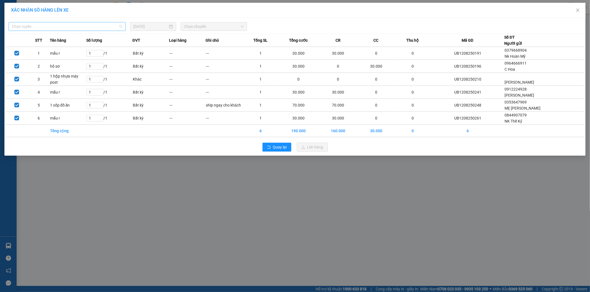
click at [116, 28] on span "Chọn tuyến" at bounding box center [67, 26] width 110 height 8
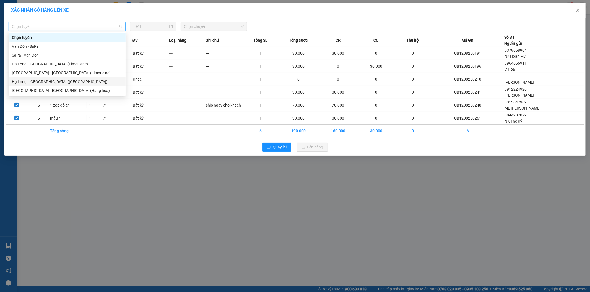
click at [64, 81] on div "Hạ Long - [GEOGRAPHIC_DATA] ([GEOGRAPHIC_DATA])" at bounding box center [67, 82] width 110 height 6
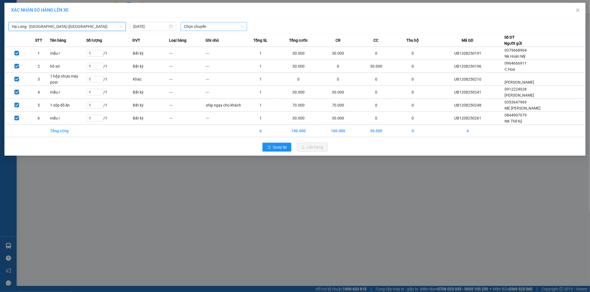
click at [234, 27] on span "Chọn chuyến" at bounding box center [214, 26] width 60 height 8
click at [214, 46] on div "10:00 - 14H-009.60" at bounding box center [205, 46] width 43 height 6
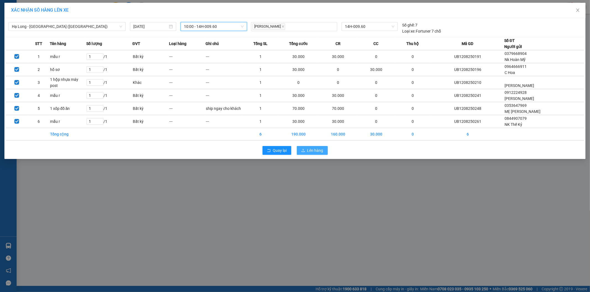
click at [314, 151] on span "Lên hàng" at bounding box center [315, 151] width 16 height 6
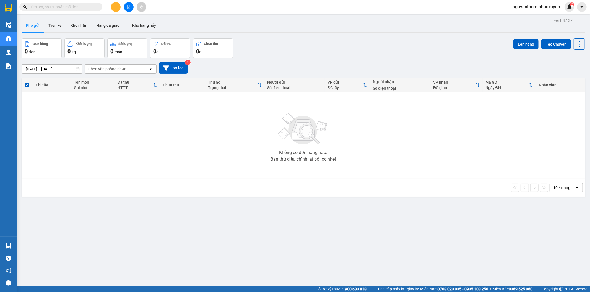
click at [114, 7] on icon "plus" at bounding box center [116, 7] width 4 height 4
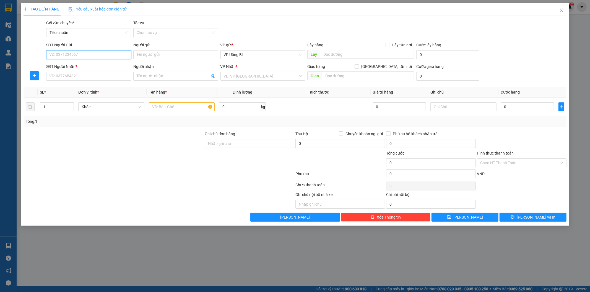
click at [119, 57] on input "SĐT Người Gửi" at bounding box center [88, 54] width 85 height 9
click at [65, 64] on div "0386383216 - Trà" at bounding box center [88, 66] width 78 height 6
type input "0386383216"
type input "Trà"
type input "0386383216"
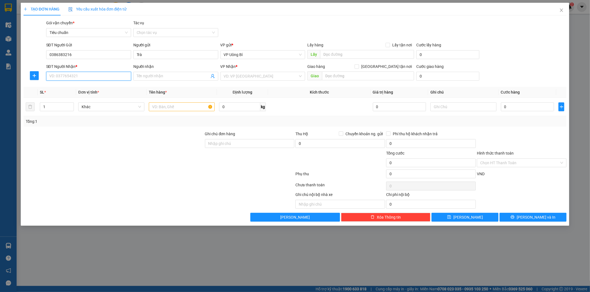
click at [68, 75] on input "SĐT Người Nhận *" at bounding box center [88, 76] width 85 height 9
click at [92, 95] on div "0912615997 - Green Lab" at bounding box center [88, 96] width 78 height 6
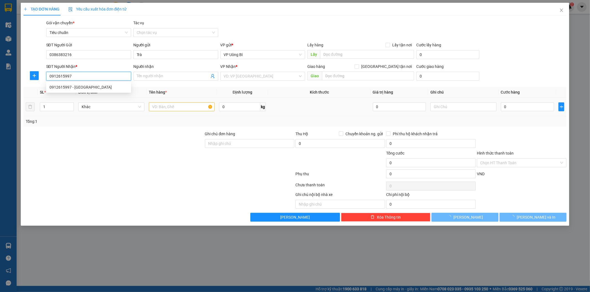
type input "0912615997"
click at [191, 106] on input "text" at bounding box center [182, 107] width 66 height 9
type input "Green Lab"
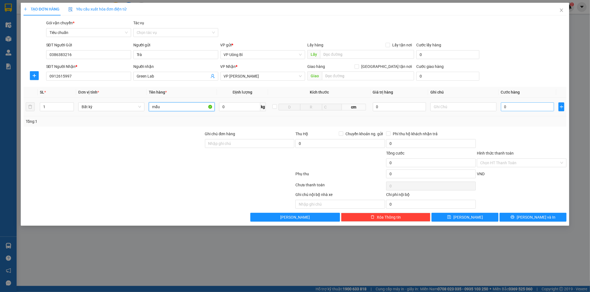
type input "mẫu"
click at [528, 106] on input "0" at bounding box center [527, 107] width 53 height 9
type input "3"
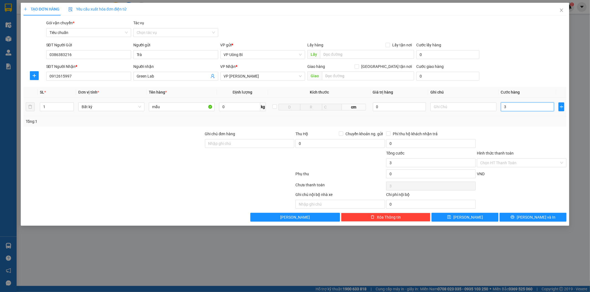
type input "30"
type input "30.000"
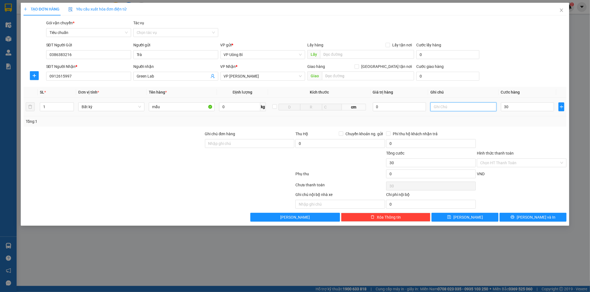
type input "30.000"
drag, startPoint x: 456, startPoint y: 107, endPoint x: 460, endPoint y: 106, distance: 4.2
click at [456, 106] on input "text" at bounding box center [463, 107] width 66 height 9
type input "hàng chưa phiếu"
click at [475, 219] on button "[PERSON_NAME]" at bounding box center [464, 217] width 67 height 9
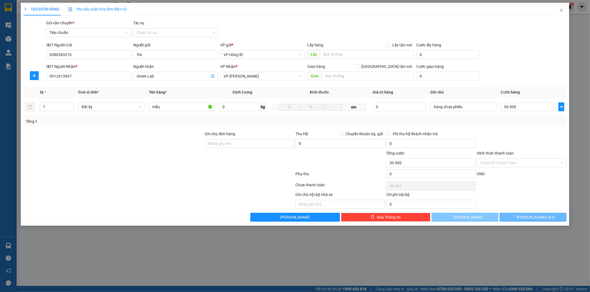
type input "0"
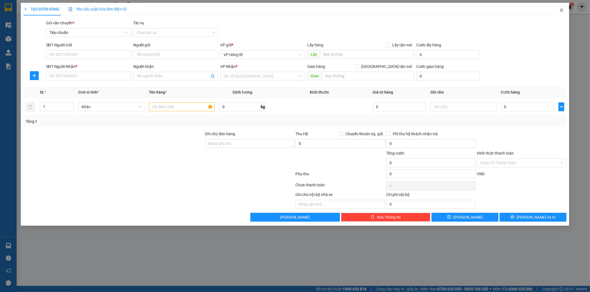
click at [562, 9] on icon "close" at bounding box center [561, 10] width 4 height 4
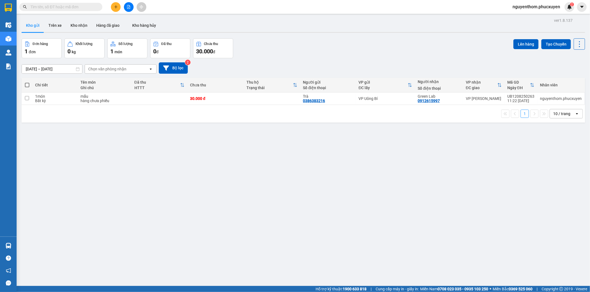
click at [115, 8] on icon "plus" at bounding box center [116, 7] width 4 height 4
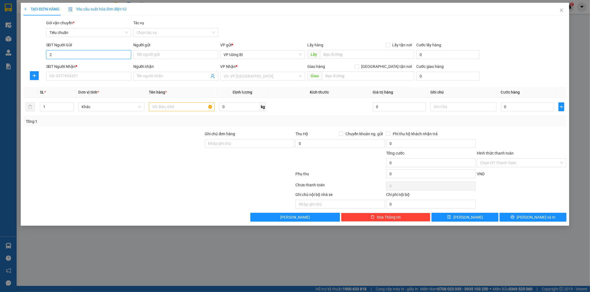
type input "2"
click at [75, 64] on div "0365864534 - Ánh" at bounding box center [88, 66] width 78 height 6
type input "0365864534"
type input "Ánh"
type input "ub"
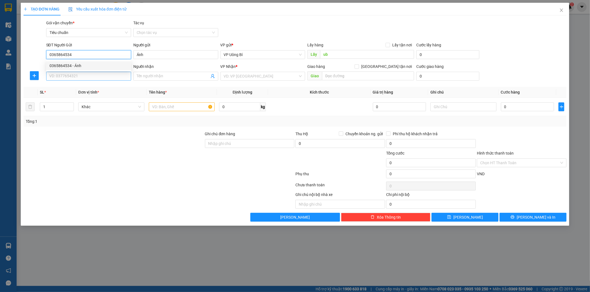
type input "0365864534"
click at [76, 76] on input "SĐT Người Nhận *" at bounding box center [88, 76] width 85 height 9
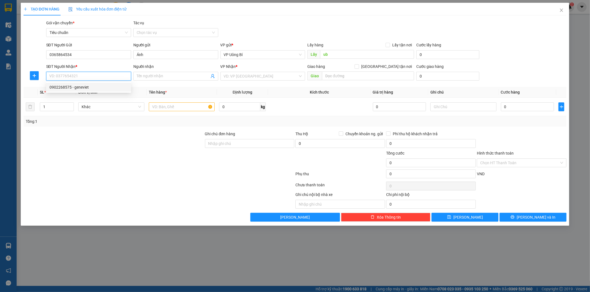
click at [80, 89] on div "0902268575 - geneviet" at bounding box center [88, 87] width 78 height 6
type input "0902268575"
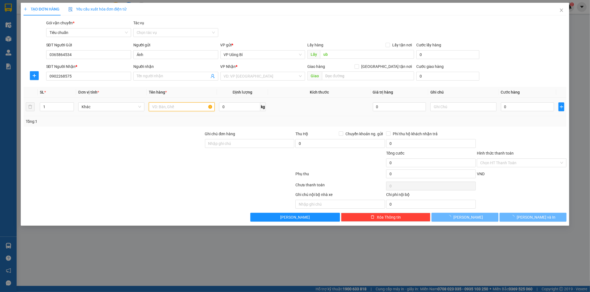
click at [181, 106] on input "text" at bounding box center [182, 107] width 66 height 9
type input "geneviet"
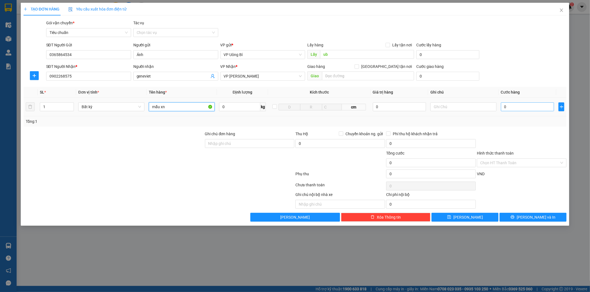
type input "mẫu xn"
click at [526, 106] on input "0" at bounding box center [527, 107] width 53 height 9
type input "3"
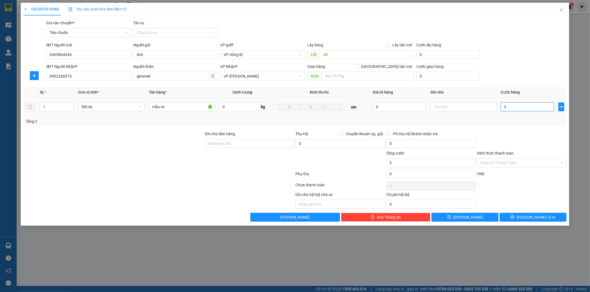
type input "30"
click at [466, 106] on input "text" at bounding box center [463, 107] width 66 height 9
type input "30.000"
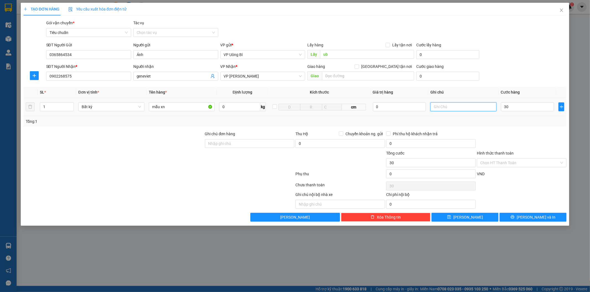
type input "30.000"
type input "hàng chưa phiếu"
click at [474, 220] on button "[PERSON_NAME]" at bounding box center [464, 217] width 67 height 9
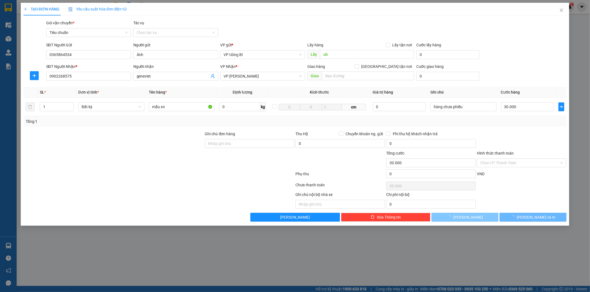
type input "0"
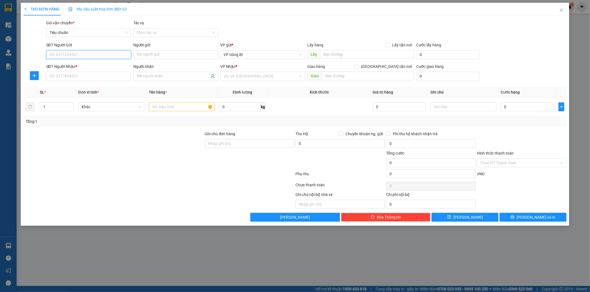
click at [102, 53] on input "SĐT Người Gửi" at bounding box center [88, 54] width 85 height 9
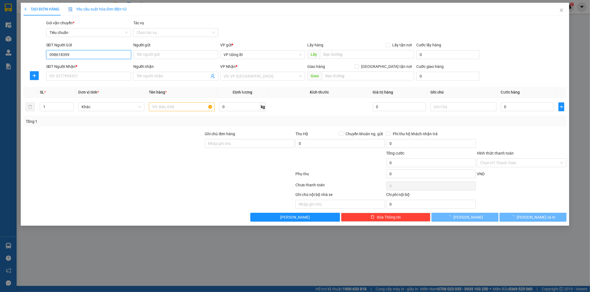
type input "0986183998"
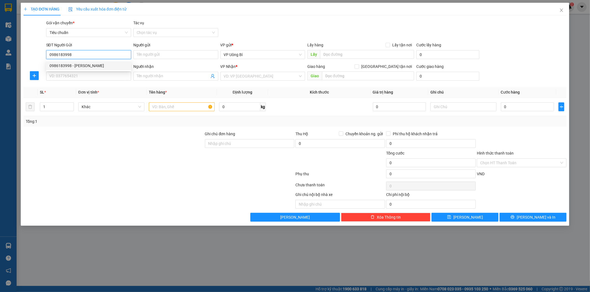
drag, startPoint x: 93, startPoint y: 64, endPoint x: 89, endPoint y: 68, distance: 5.1
click at [92, 65] on div "0986183998 - c Kim" at bounding box center [88, 66] width 78 height 6
type input "c Kim"
type input "ttyt UB"
type input "0986183998"
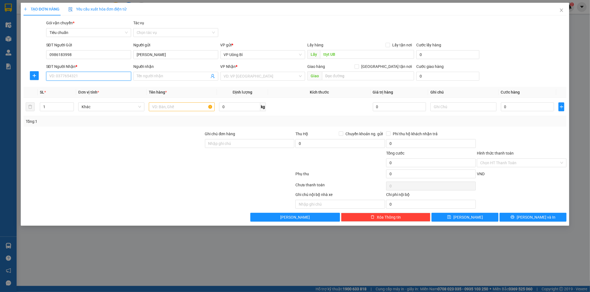
click at [88, 77] on input "SĐT Người Nhận *" at bounding box center [88, 76] width 85 height 9
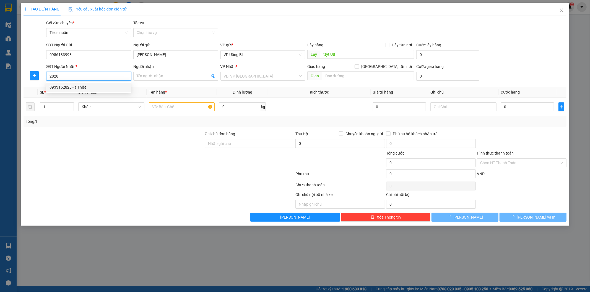
click at [104, 85] on div "0933152828 - a Thiết" at bounding box center [88, 87] width 78 height 6
type input "0933152828"
type input "a Thiết"
checkbox input "true"
type input "24 HOàng Quốc Việt, Nghĩa Đô, Cầu Giấy"
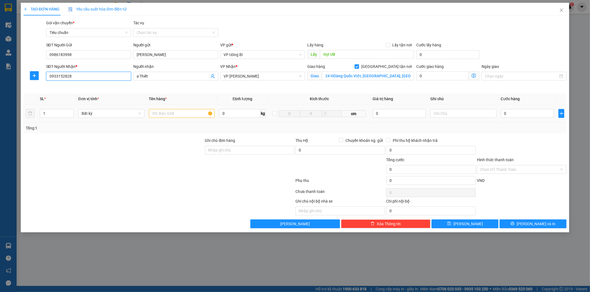
type input "0933152828"
click at [190, 112] on input "text" at bounding box center [182, 113] width 66 height 9
type input "1 phòng bì"
click at [480, 114] on input "text" at bounding box center [463, 113] width 66 height 9
type input "hàng chưa phiếu"
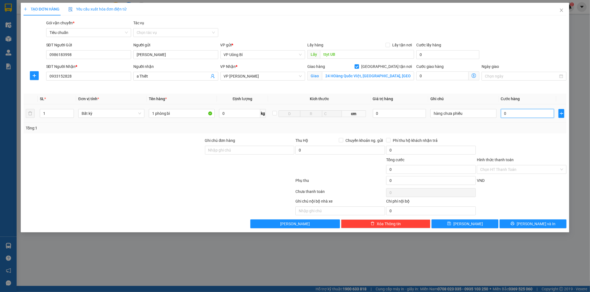
click at [538, 115] on input "0" at bounding box center [527, 113] width 53 height 9
type input "3"
type input "30"
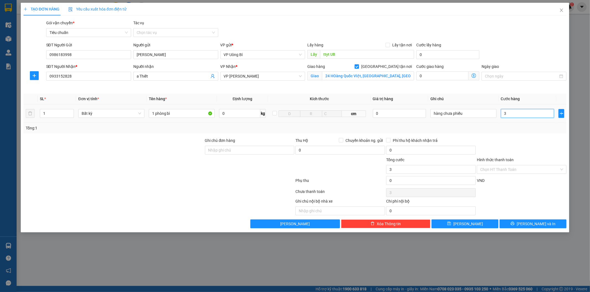
type input "30"
click at [455, 225] on button "[PERSON_NAME]" at bounding box center [464, 224] width 67 height 9
type input "30.000"
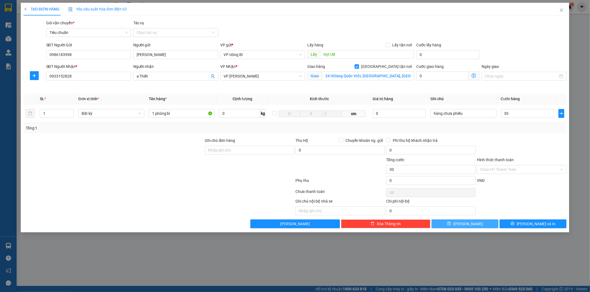
type input "30.000"
checkbox input "false"
type input "0"
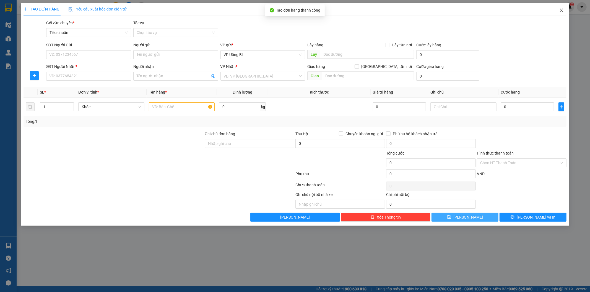
click at [560, 9] on icon "close" at bounding box center [561, 10] width 4 height 4
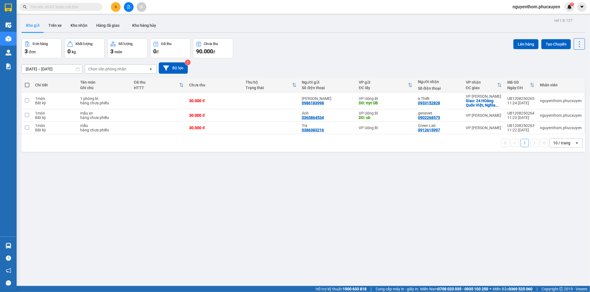
click at [29, 85] on span at bounding box center [27, 85] width 4 height 4
click at [27, 82] on input "checkbox" at bounding box center [27, 82] width 0 height 0
checkbox input "true"
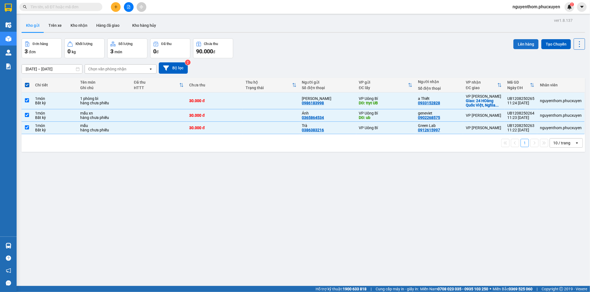
click at [523, 42] on button "Lên hàng" at bounding box center [525, 44] width 25 height 10
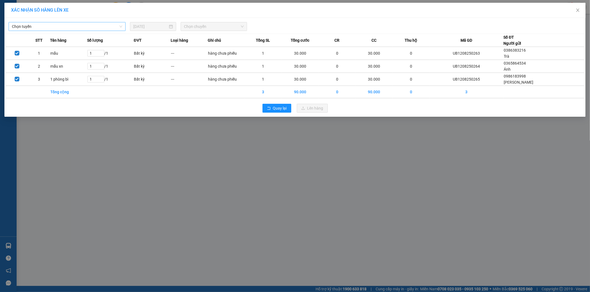
click at [117, 24] on span "Chọn tuyến" at bounding box center [67, 26] width 110 height 8
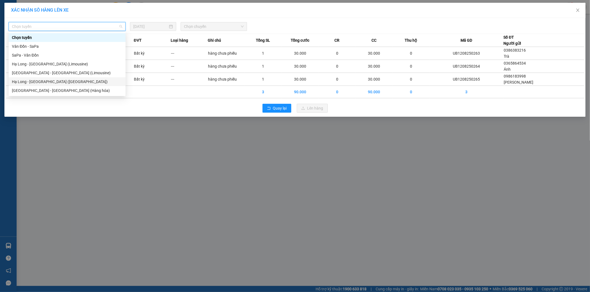
click at [59, 81] on div "Hạ Long - [GEOGRAPHIC_DATA] ([GEOGRAPHIC_DATA])" at bounding box center [67, 82] width 110 height 6
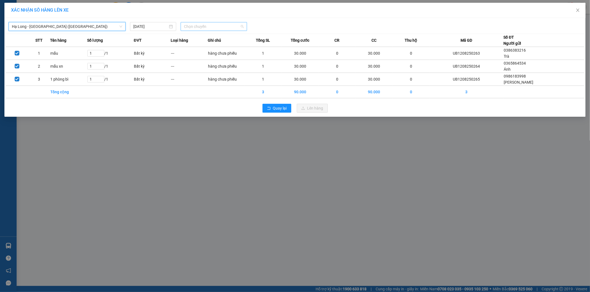
click at [211, 24] on span "Chọn chuyến" at bounding box center [214, 26] width 60 height 8
click at [205, 46] on div "10:00 - 14H-009.60" at bounding box center [205, 46] width 43 height 6
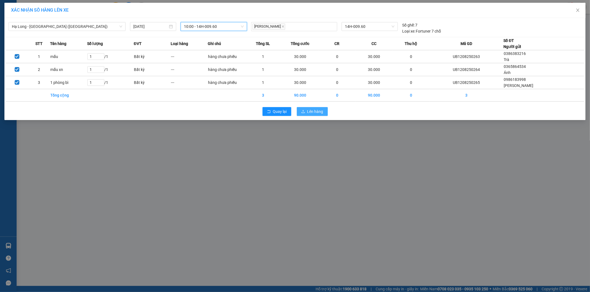
click at [312, 111] on span "Lên hàng" at bounding box center [315, 112] width 16 height 6
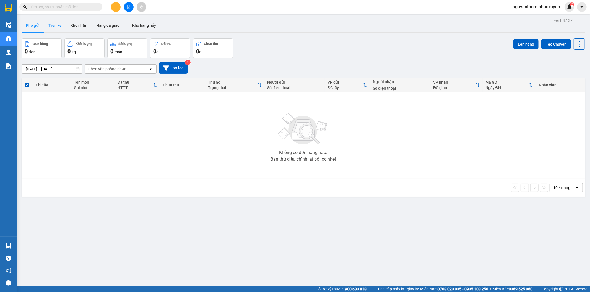
click at [57, 25] on button "Trên xe" at bounding box center [55, 25] width 22 height 13
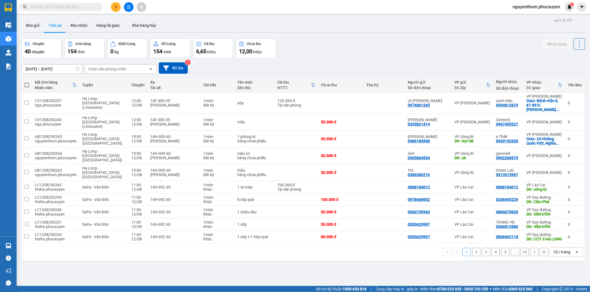
click at [472, 248] on button "2" at bounding box center [476, 252] width 8 height 8
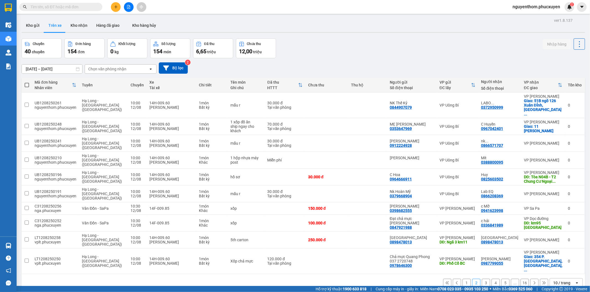
click at [462, 279] on button "1" at bounding box center [466, 283] width 8 height 8
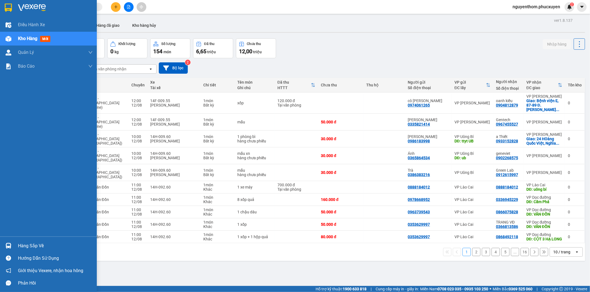
drag, startPoint x: 13, startPoint y: 245, endPoint x: 28, endPoint y: 245, distance: 14.9
click at [13, 245] on div "Hàng sắp về" at bounding box center [48, 246] width 97 height 12
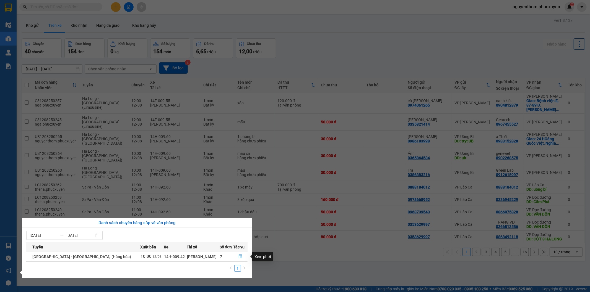
click at [239, 256] on icon "file-done" at bounding box center [240, 257] width 3 height 4
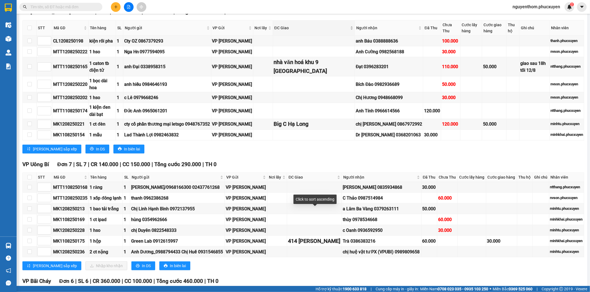
scroll to position [245, 0]
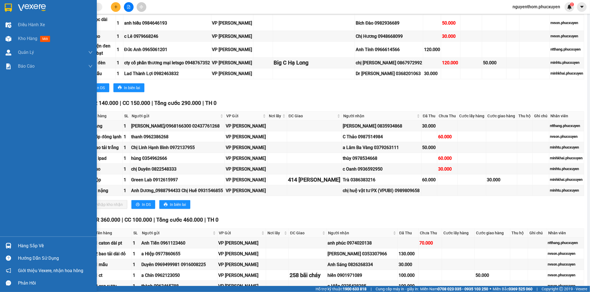
click at [36, 245] on div "Hàng sắp về" at bounding box center [55, 246] width 75 height 8
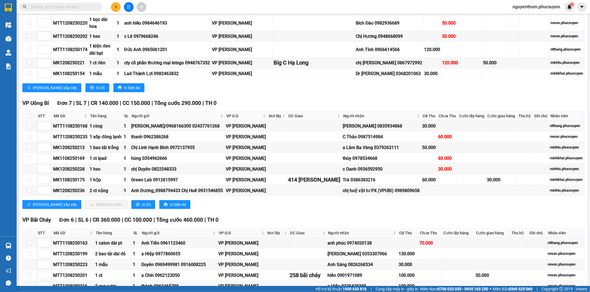
click at [298, 227] on section "Kết quả tìm kiếm ( 0 ) Bộ lọc No Data nguyenthom.phucxuyen 2 Điều hành xe Kho h…" at bounding box center [295, 146] width 590 height 292
click at [361, 231] on div "TỔNG Đơn 27 | SL 27 | CR 1.050.000 | CC 1.030.000 ( Công nợ 70.000 ) | Tổng cướ…" at bounding box center [302, 118] width 561 height 555
